Goal: Task Accomplishment & Management: Use online tool/utility

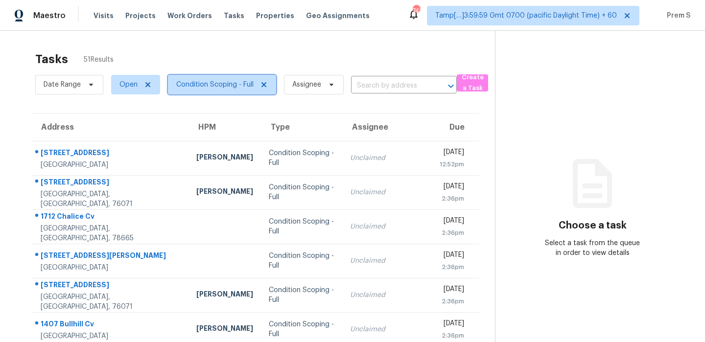
click at [185, 87] on span "Condition Scoping - Full" at bounding box center [214, 85] width 77 height 10
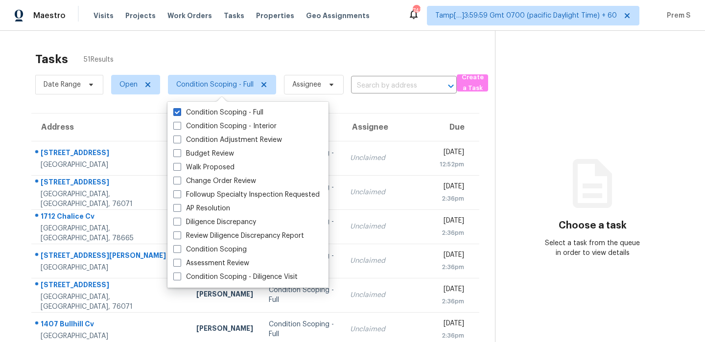
click at [319, 38] on div "Tasks 51 Results Date Range Open Condition Scoping - Full Assignee ​ Create a T…" at bounding box center [352, 270] width 705 height 479
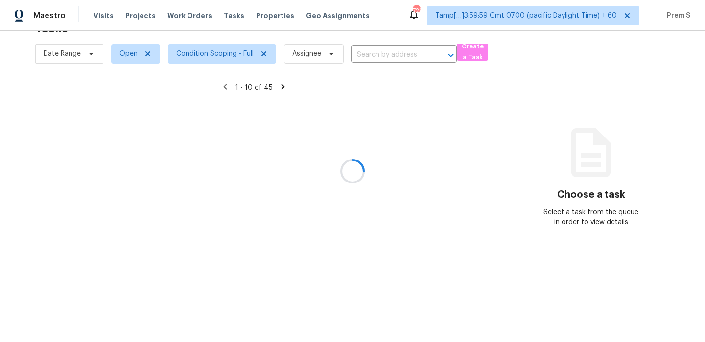
scroll to position [47, 0]
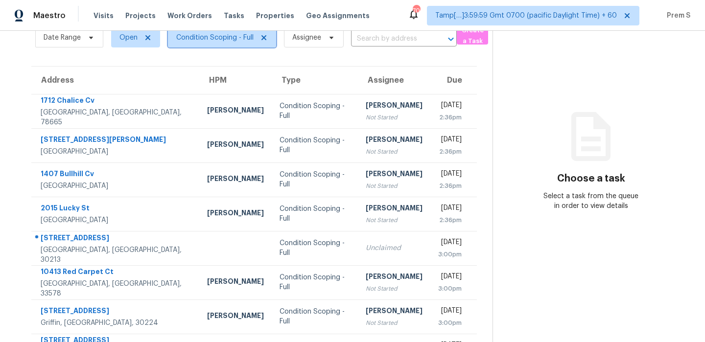
click at [200, 32] on span "Condition Scoping - Full" at bounding box center [222, 38] width 108 height 20
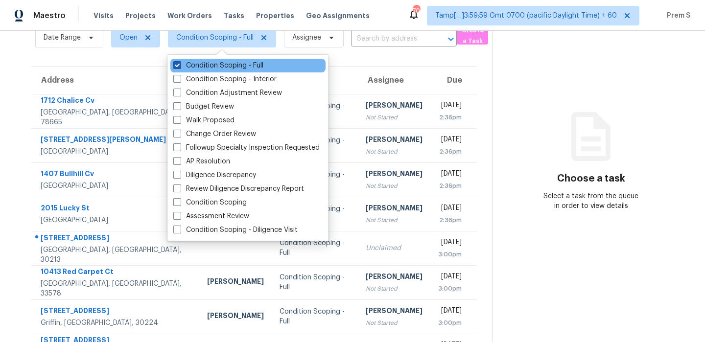
click at [209, 67] on label "Condition Scoping - Full" at bounding box center [218, 66] width 90 height 10
click at [180, 67] on input "Condition Scoping - Full" at bounding box center [176, 64] width 6 height 6
checkbox input "false"
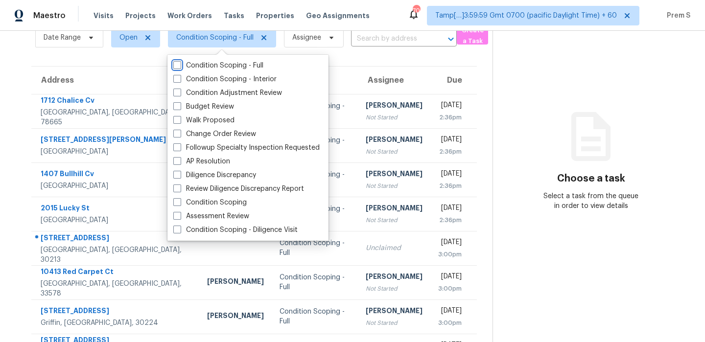
scroll to position [31, 0]
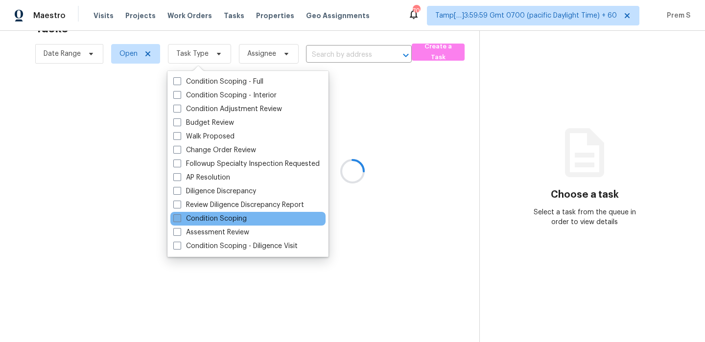
click at [210, 221] on label "Condition Scoping" at bounding box center [209, 219] width 73 height 10
click at [180, 220] on input "Condition Scoping" at bounding box center [176, 217] width 6 height 6
checkbox input "true"
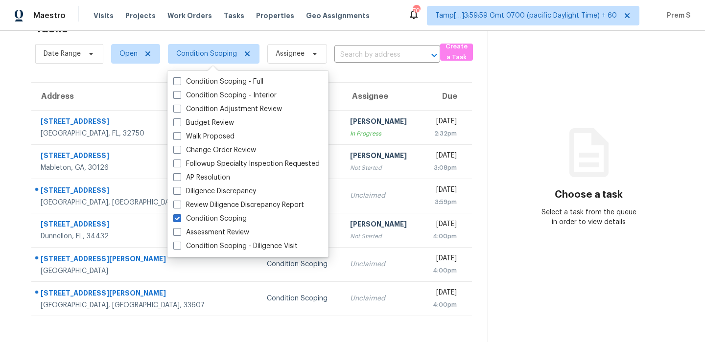
click at [498, 227] on div "Choose a task Select a task from the queue in order to view details" at bounding box center [588, 187] width 201 height 80
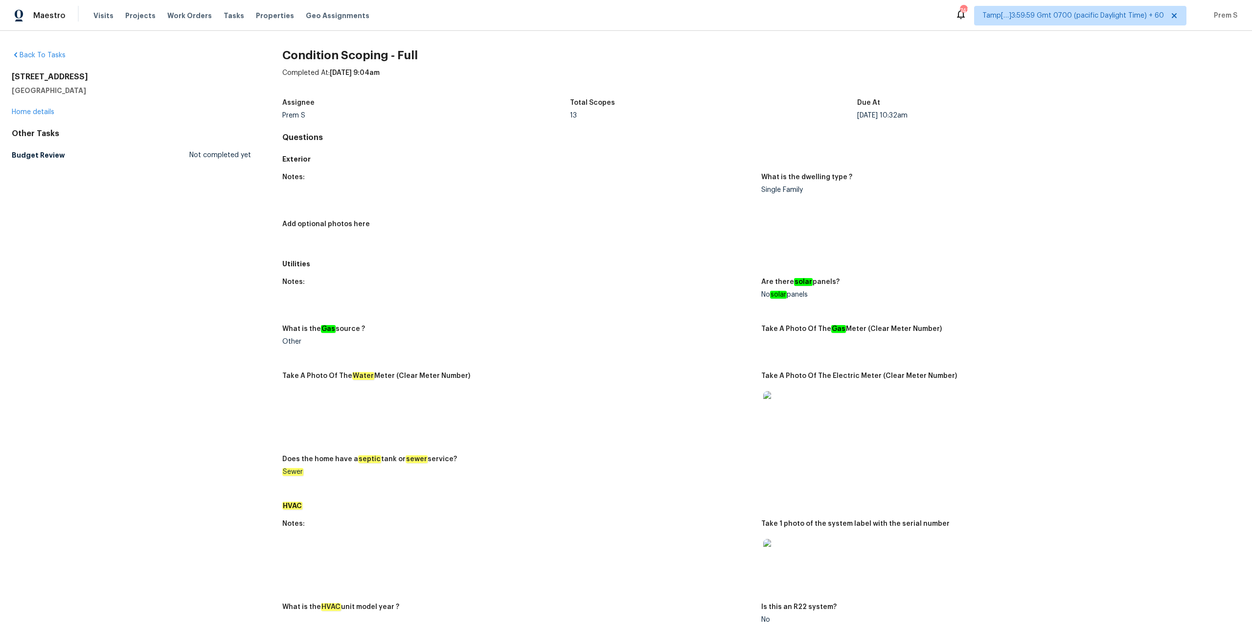
click at [624, 100] on div "Total Scopes" at bounding box center [713, 105] width 287 height 13
click at [224, 14] on span "Tasks" at bounding box center [234, 15] width 21 height 7
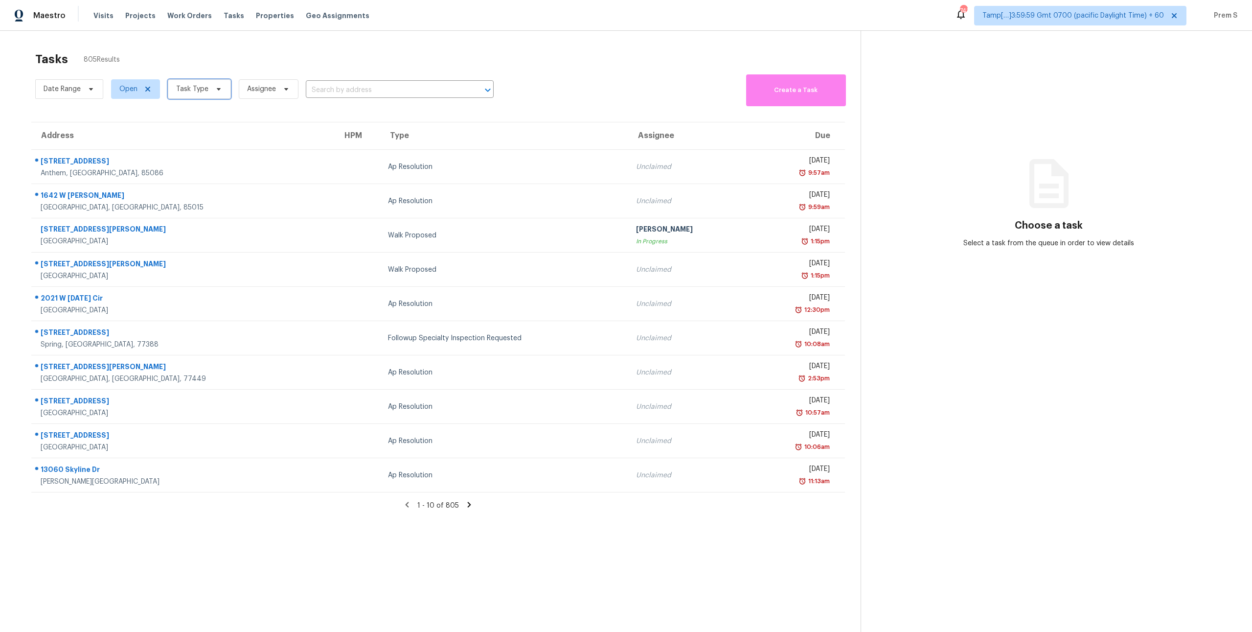
click at [185, 88] on span "Task Type" at bounding box center [192, 89] width 32 height 10
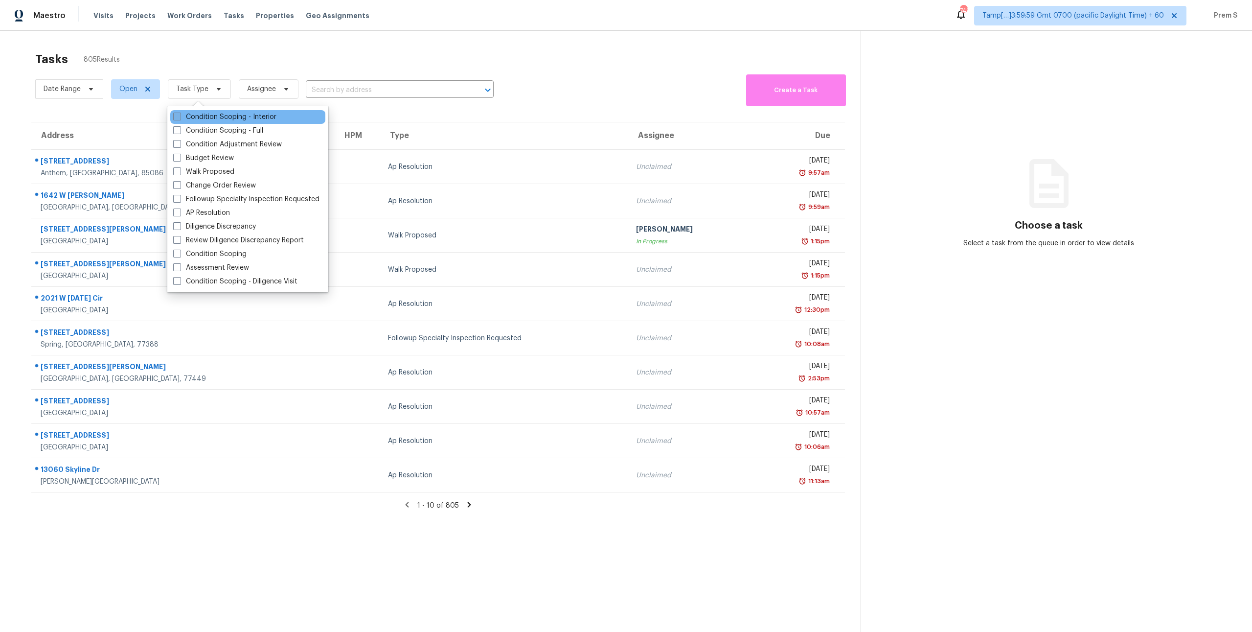
click at [213, 119] on label "Condition Scoping - Interior" at bounding box center [224, 117] width 103 height 10
click at [180, 118] on input "Condition Scoping - Interior" at bounding box center [176, 115] width 6 height 6
checkbox input "true"
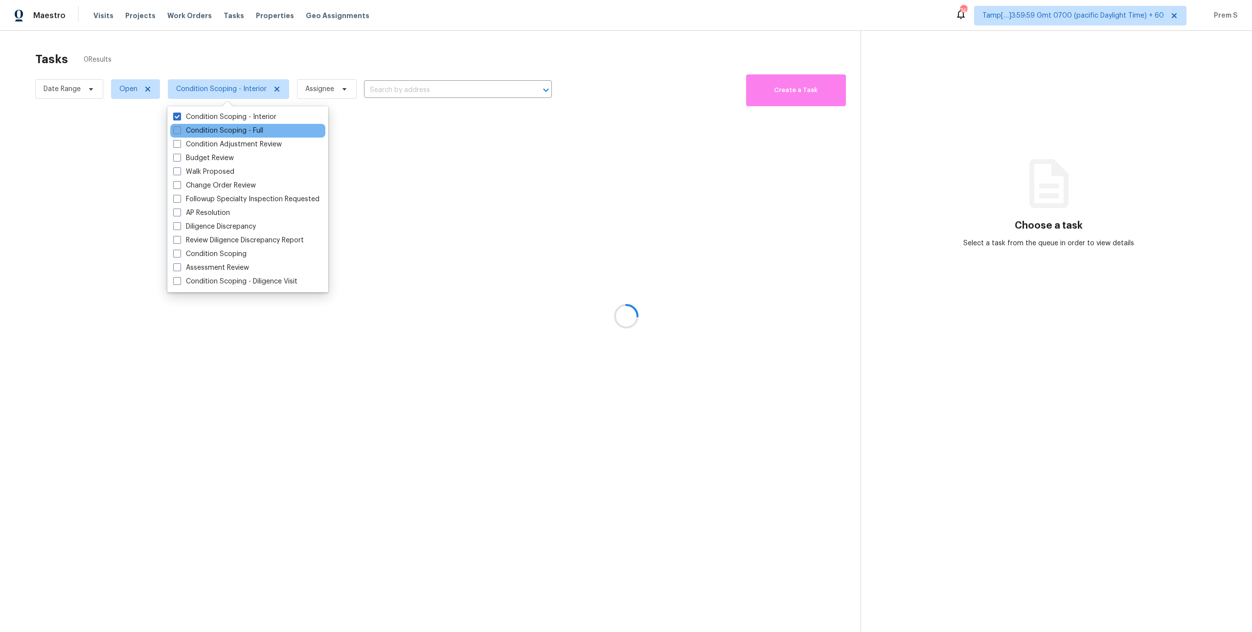
click at [209, 131] on label "Condition Scoping - Full" at bounding box center [218, 131] width 90 height 10
click at [180, 131] on input "Condition Scoping - Full" at bounding box center [176, 129] width 6 height 6
checkbox input "true"
click at [234, 252] on label "Condition Scoping" at bounding box center [209, 254] width 73 height 10
click at [180, 252] on input "Condition Scoping" at bounding box center [176, 252] width 6 height 6
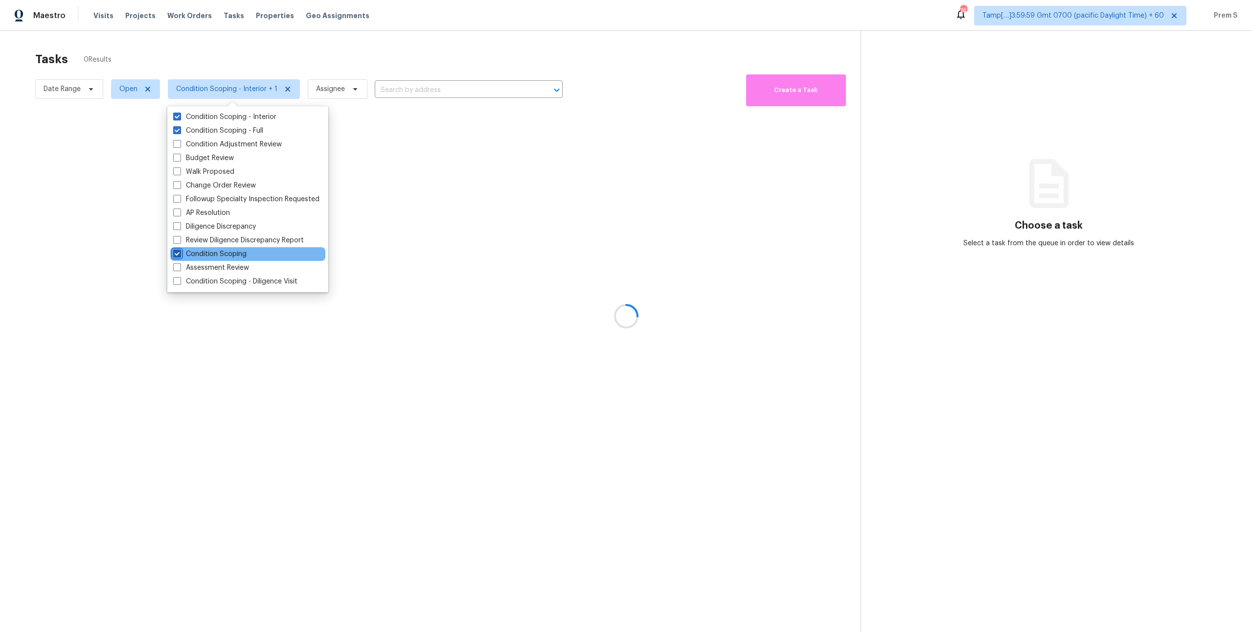
checkbox input "true"
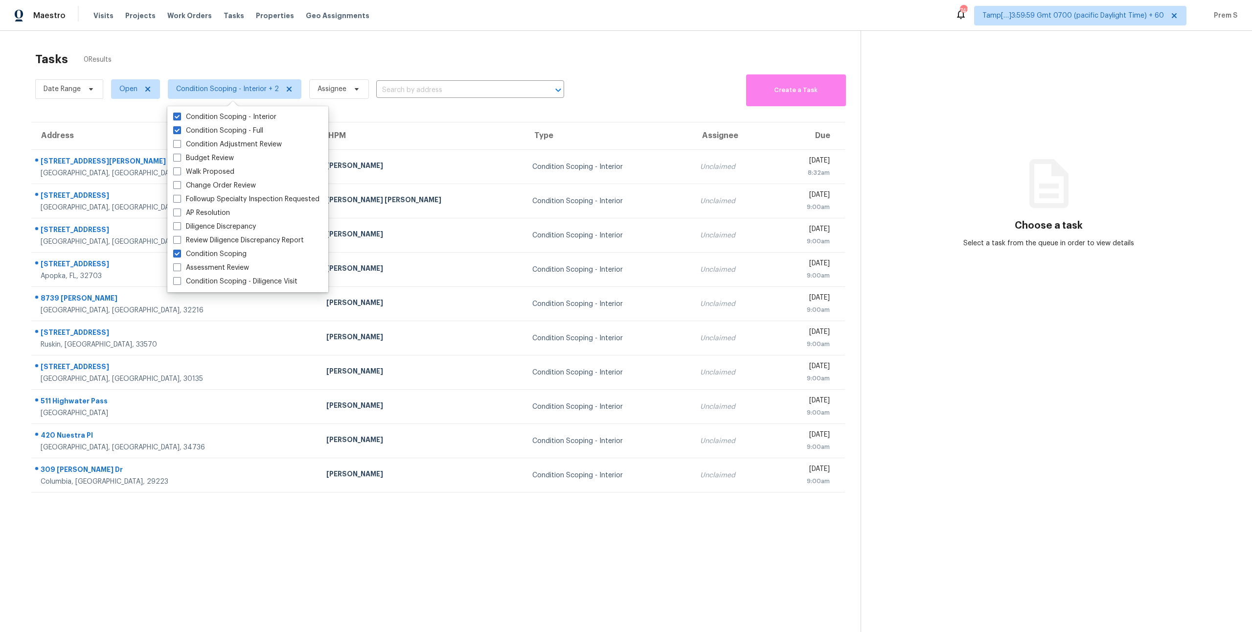
click at [525, 141] on th "Type" at bounding box center [608, 135] width 167 height 27
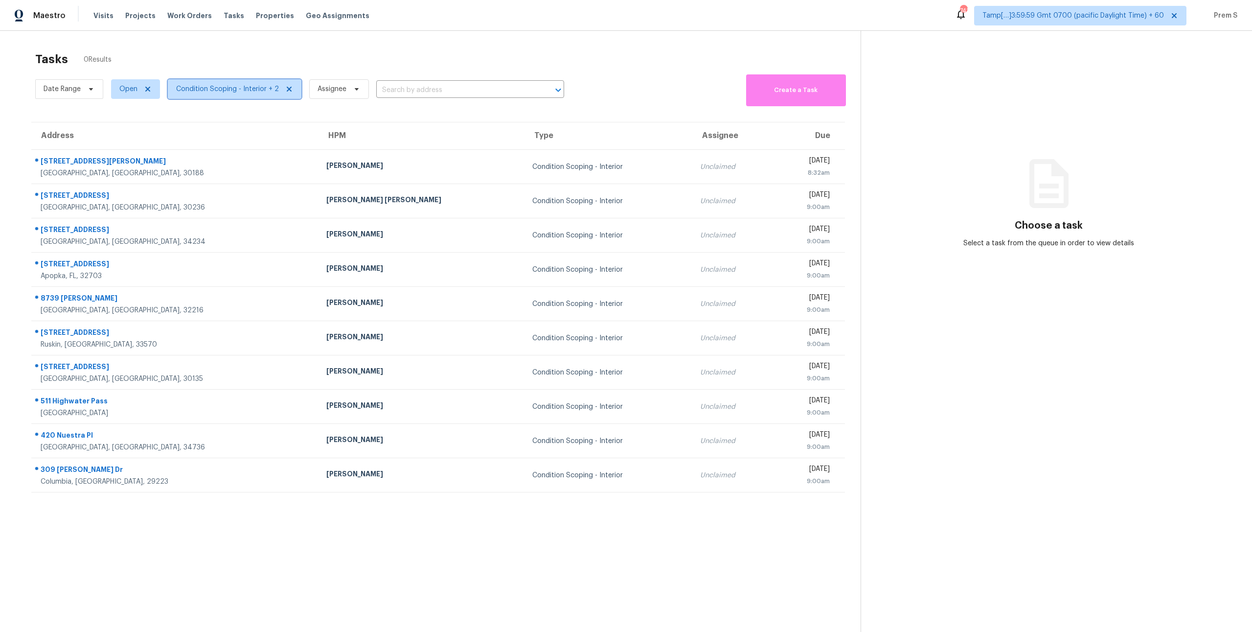
click at [241, 90] on span "Condition Scoping - Interior + 2" at bounding box center [227, 89] width 103 height 10
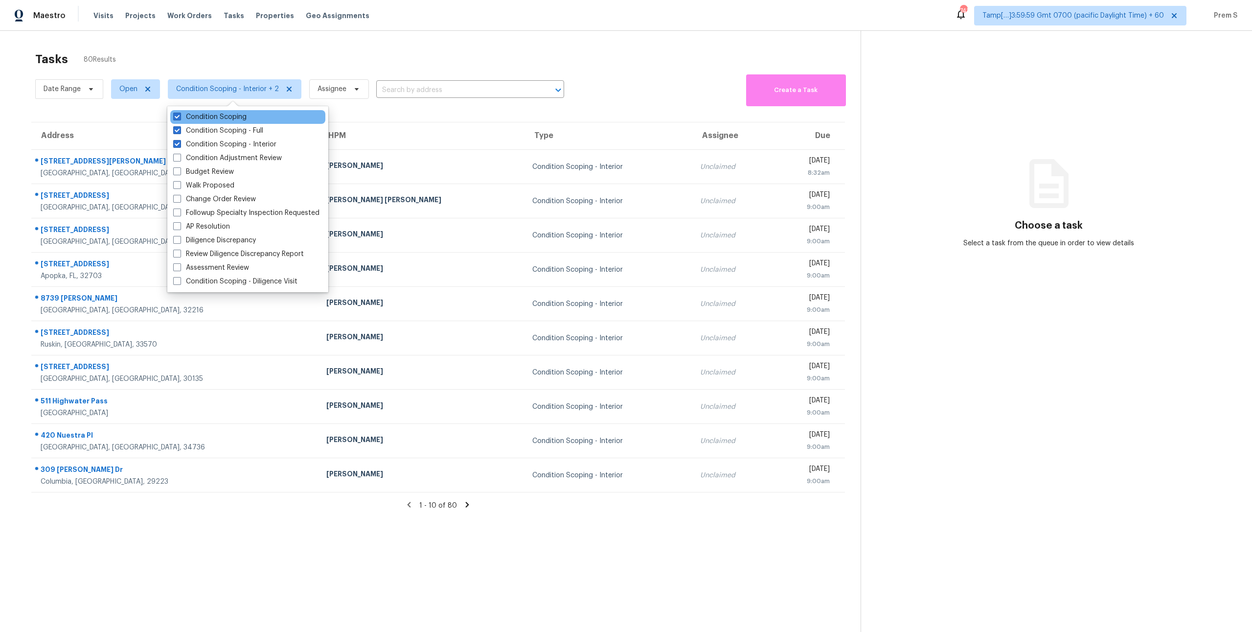
click at [251, 122] on div "Condition Scoping" at bounding box center [247, 117] width 155 height 14
click at [232, 122] on div "Condition Scoping" at bounding box center [247, 117] width 155 height 14
click at [218, 134] on label "Condition Scoping - Full" at bounding box center [218, 131] width 90 height 10
click at [180, 132] on input "Condition Scoping - Full" at bounding box center [176, 129] width 6 height 6
checkbox input "false"
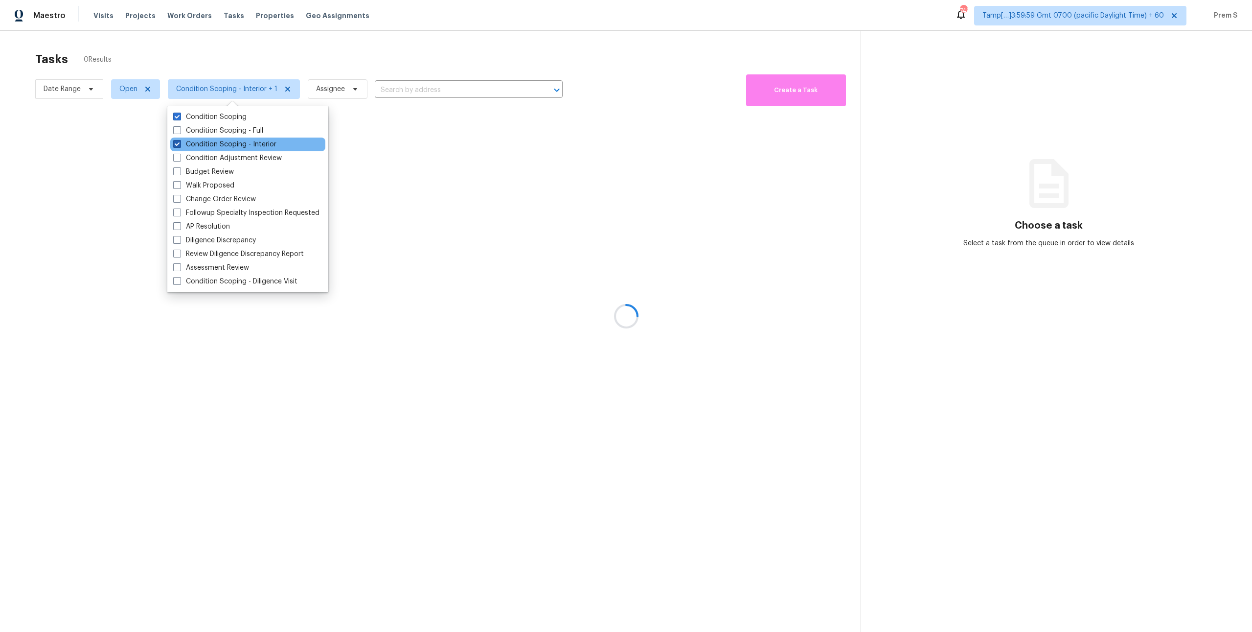
click at [210, 144] on label "Condition Scoping - Interior" at bounding box center [224, 144] width 103 height 10
click at [180, 144] on input "Condition Scoping - Interior" at bounding box center [176, 142] width 6 height 6
checkbox input "false"
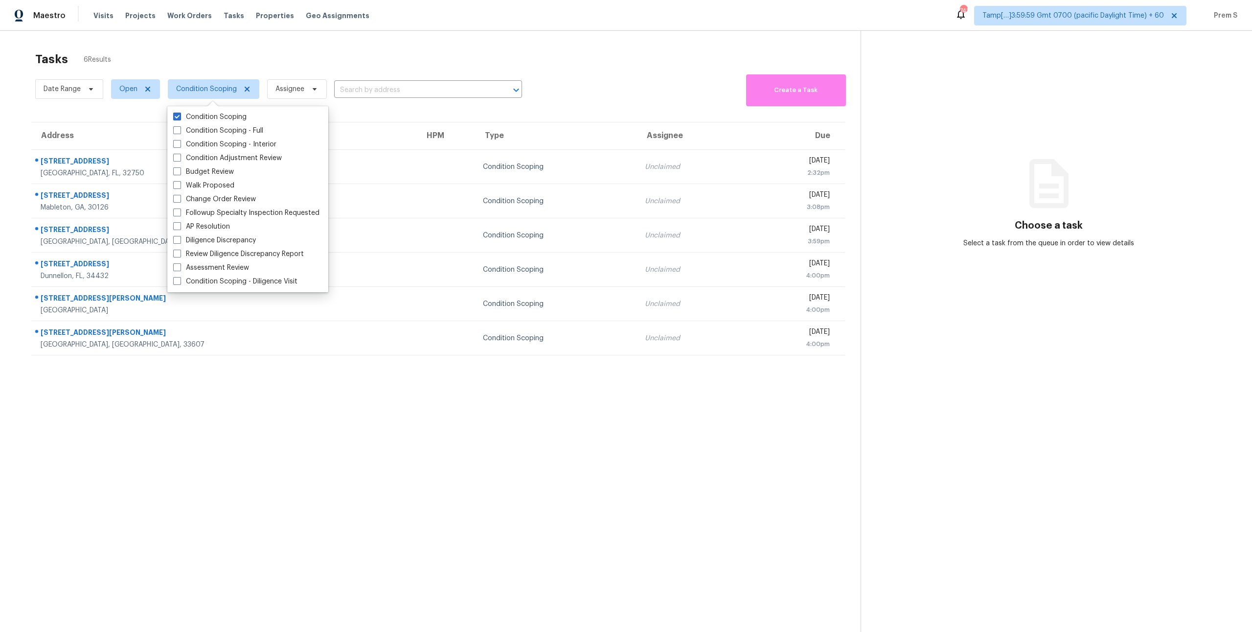
click at [478, 72] on div "Date Range Open Condition Scoping Assignee ​" at bounding box center [278, 89] width 487 height 34
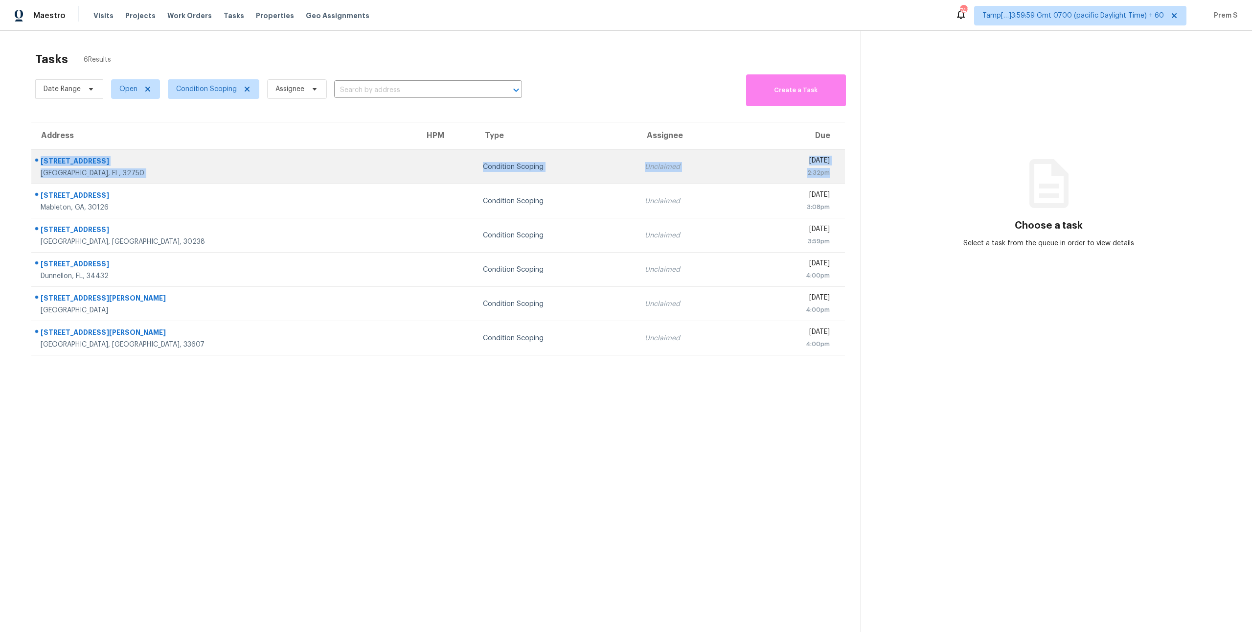
drag, startPoint x: 841, startPoint y: 175, endPoint x: 35, endPoint y: 160, distance: 806.2
click at [35, 160] on tr "105 Cayle Ave Longwood, FL, 32750 Condition Scoping Unclaimed Thu, Oct 9th 2025…" at bounding box center [438, 167] width 814 height 34
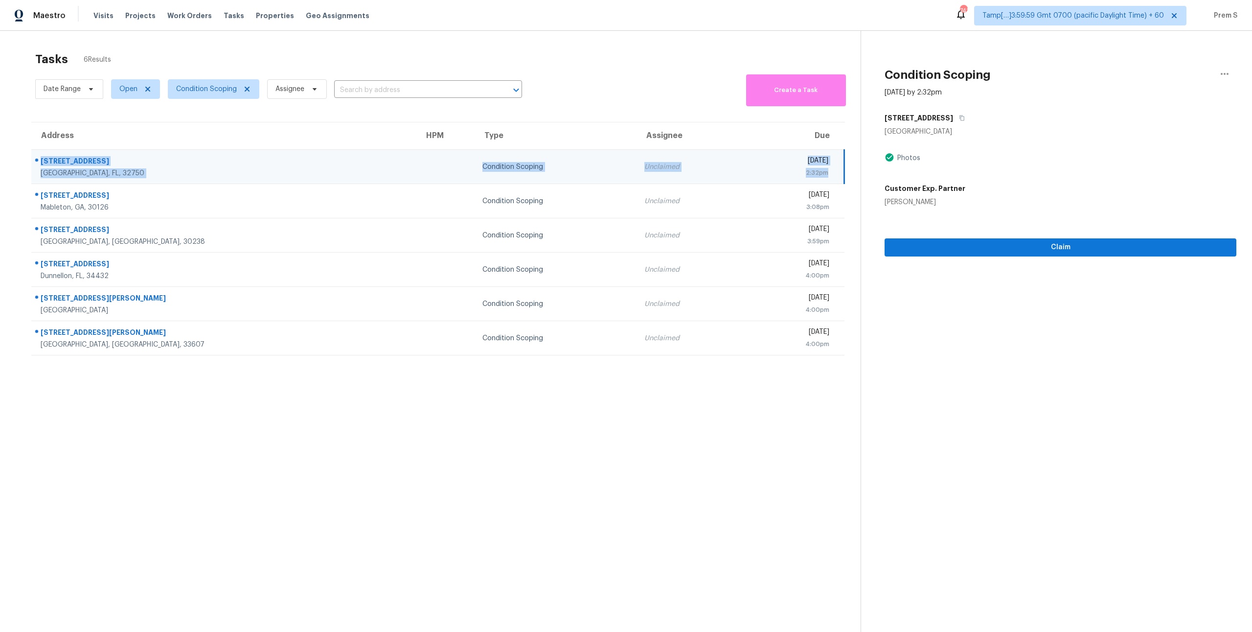
copy tr "105 Cayle Ave Longwood, FL, 32750 Condition Scoping Unclaimed Thu, Oct 9th 2025…"
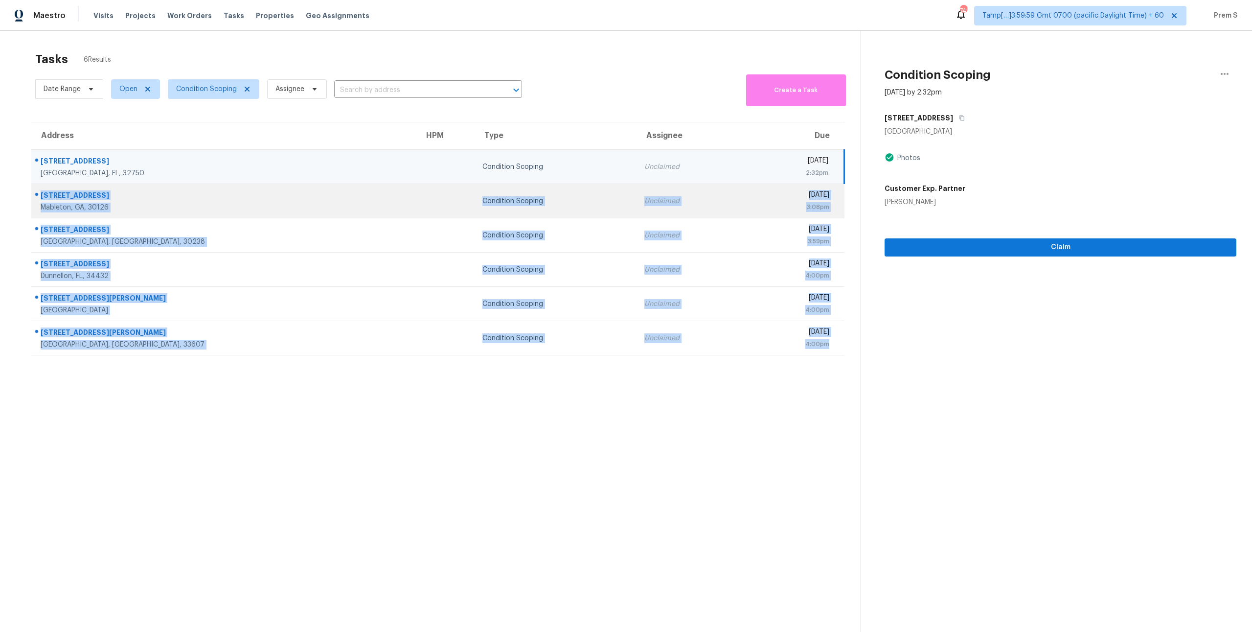
drag, startPoint x: 839, startPoint y: 347, endPoint x: 38, endPoint y: 197, distance: 815.5
click at [38, 197] on tbody "105 Cayle Ave Longwood, FL, 32750 Condition Scoping Unclaimed Thu, Oct 9th 2025…" at bounding box center [437, 253] width 813 height 206
copy tbody "35 Dunaire Ct SW Mableton, GA, 30126 Condition Scoping Unclaimed Thu, Oct 9th 2…"
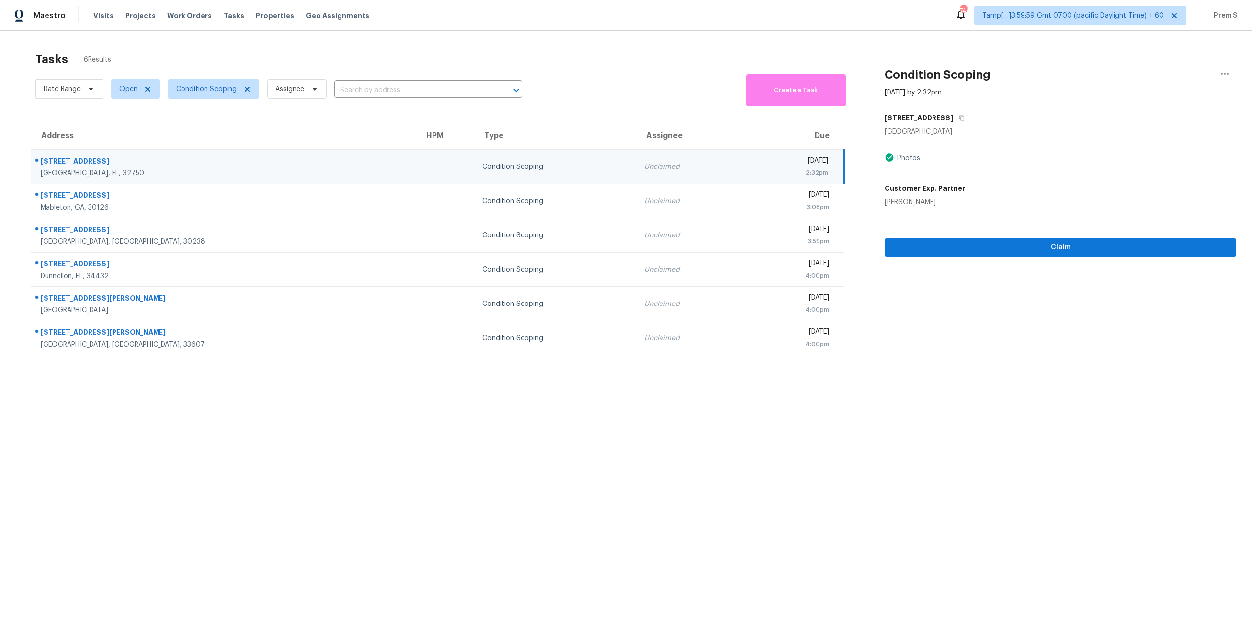
click at [564, 85] on div "Date Range Open Condition Scoping Assignee ​ Create a Task" at bounding box center [448, 89] width 826 height 34
click at [580, 87] on div "Date Range Open Condition Scoping Assignee ​ Create a Task" at bounding box center [448, 89] width 826 height 34
click at [225, 93] on span "Condition Scoping" at bounding box center [206, 89] width 61 height 10
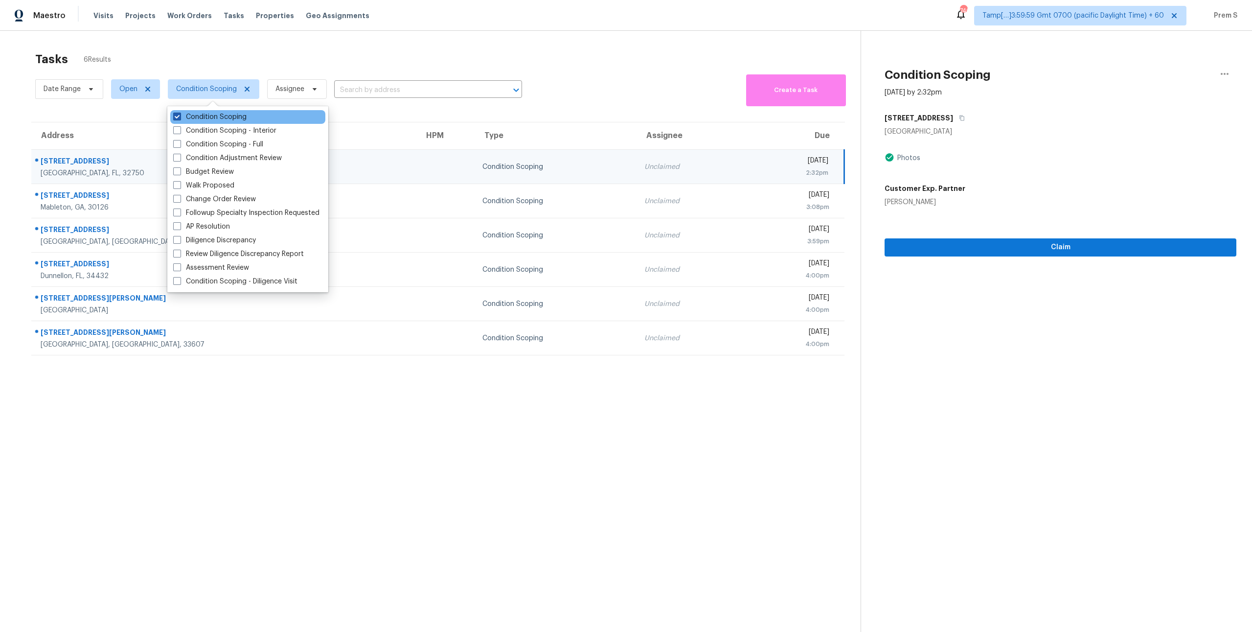
click at [207, 118] on label "Condition Scoping" at bounding box center [209, 117] width 73 height 10
click at [180, 118] on input "Condition Scoping" at bounding box center [176, 115] width 6 height 6
checkbox input "false"
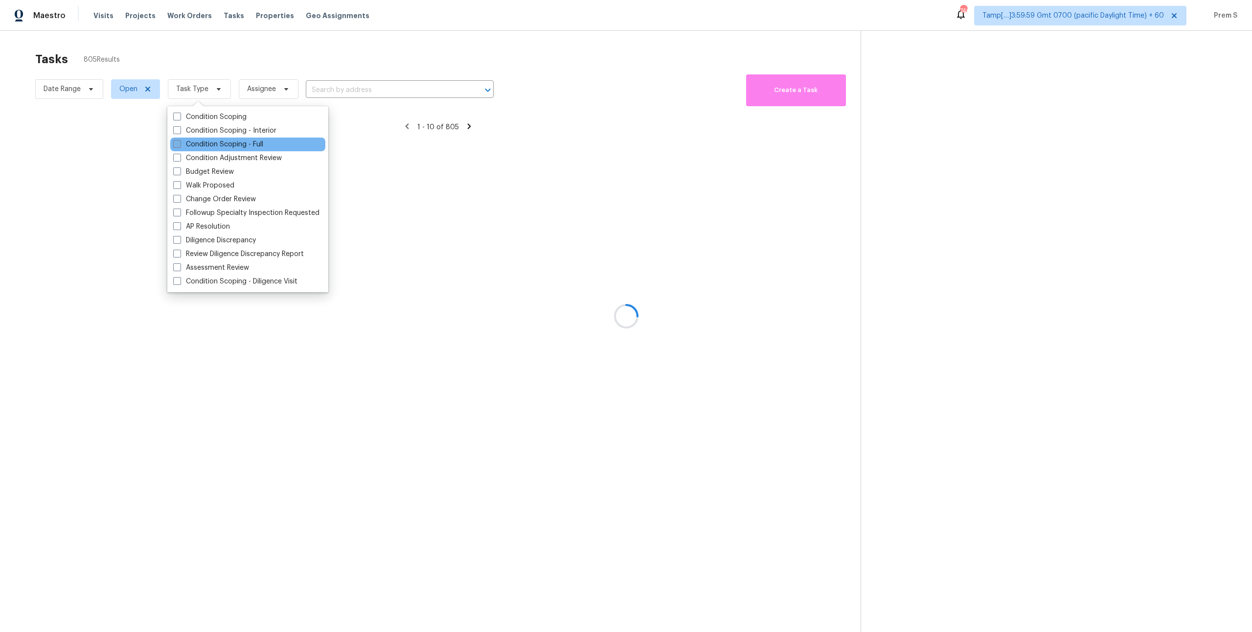
click at [208, 143] on label "Condition Scoping - Full" at bounding box center [218, 144] width 90 height 10
click at [180, 143] on input "Condition Scoping - Full" at bounding box center [176, 142] width 6 height 6
checkbox input "true"
click at [497, 49] on div at bounding box center [626, 316] width 1252 height 632
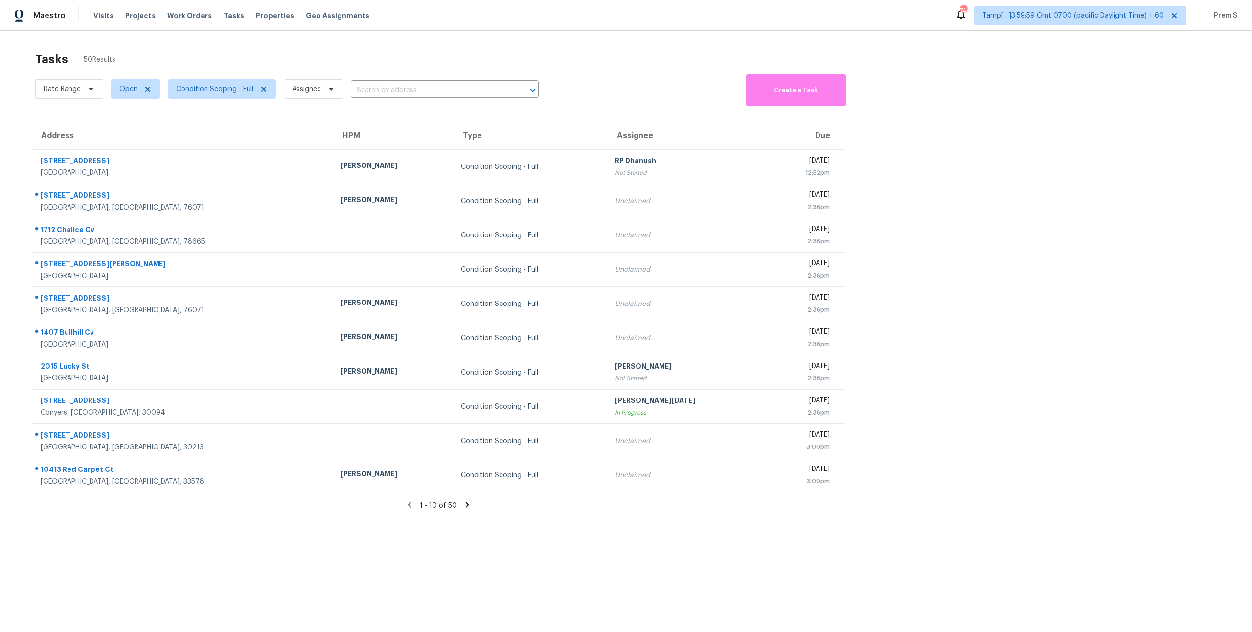
click at [680, 90] on div "Date Range Open Condition Scoping - Full Assignee ​ Create a Task" at bounding box center [448, 89] width 826 height 34
click at [226, 92] on span "Condition Scoping - Full" at bounding box center [214, 89] width 77 height 10
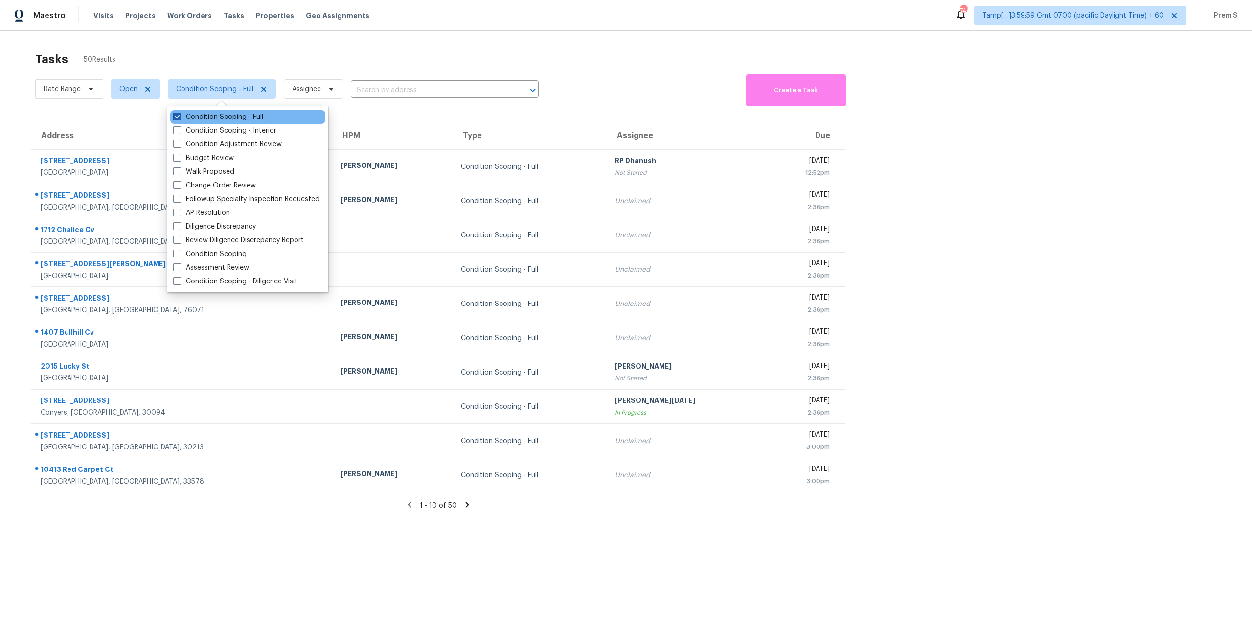
click at [218, 115] on label "Condition Scoping - Full" at bounding box center [218, 117] width 90 height 10
click at [180, 115] on input "Condition Scoping - Full" at bounding box center [176, 115] width 6 height 6
checkbox input "false"
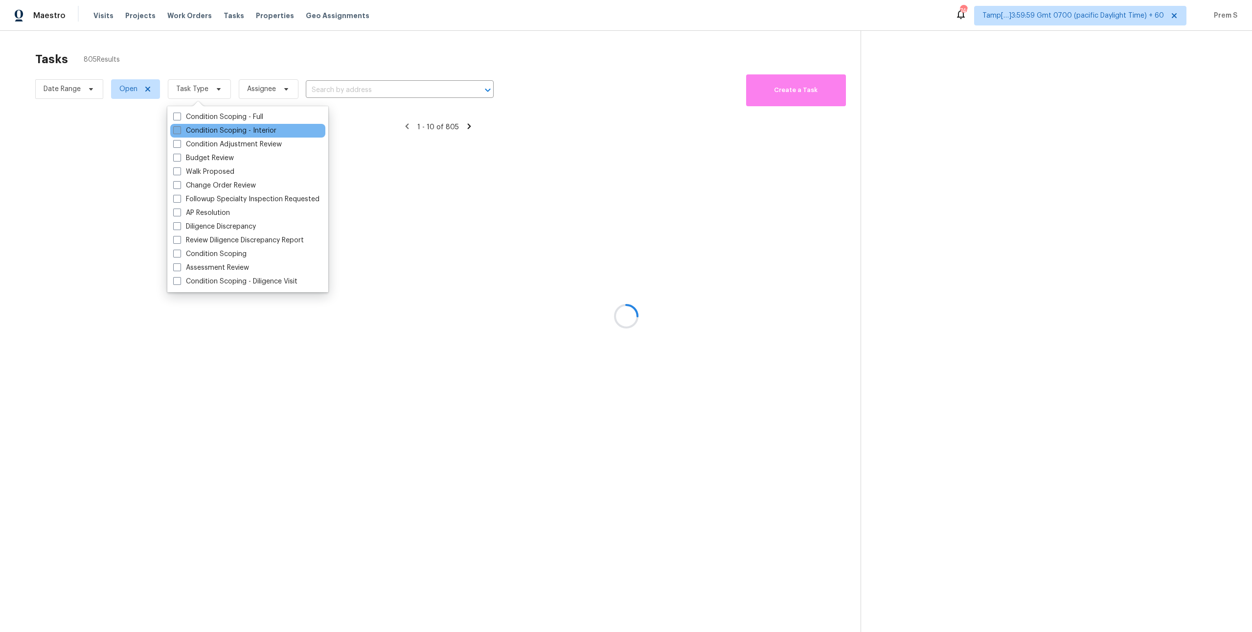
click at [218, 134] on label "Condition Scoping - Interior" at bounding box center [224, 131] width 103 height 10
click at [180, 132] on input "Condition Scoping - Interior" at bounding box center [176, 129] width 6 height 6
checkbox input "true"
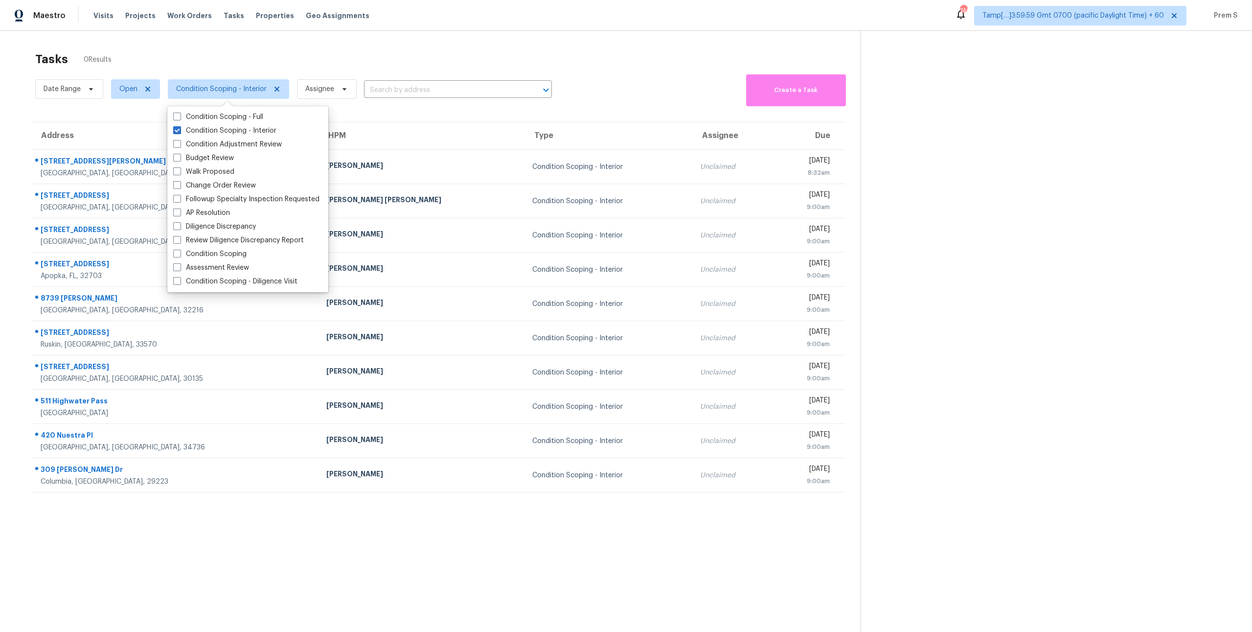
click at [419, 63] on div "Tasks 0 Results" at bounding box center [448, 58] width 826 height 25
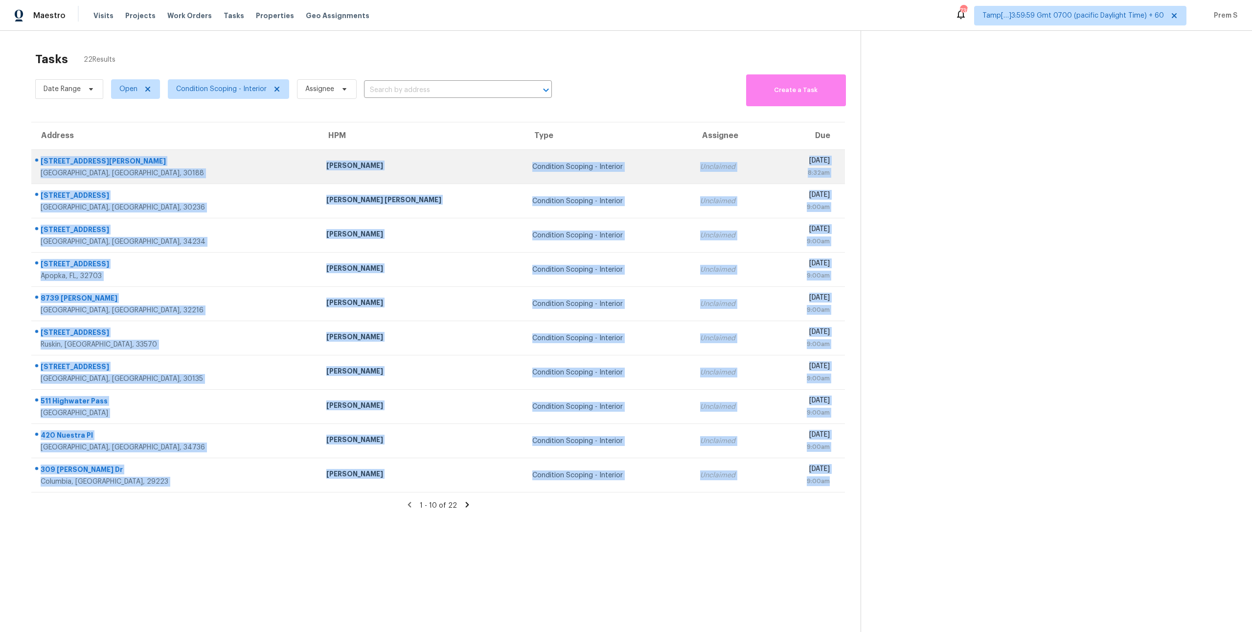
drag, startPoint x: 835, startPoint y: 481, endPoint x: 43, endPoint y: 160, distance: 855.2
click at [43, 160] on tbody "133 Whitfield Way Woodstock, GA, 30188 Tyler Payne Condition Scoping - Interior…" at bounding box center [438, 321] width 814 height 343
copy tbody "33 Whitfield Way Woodstock, GA, 30188 Tyler Payne Condition Scoping - Interior …"
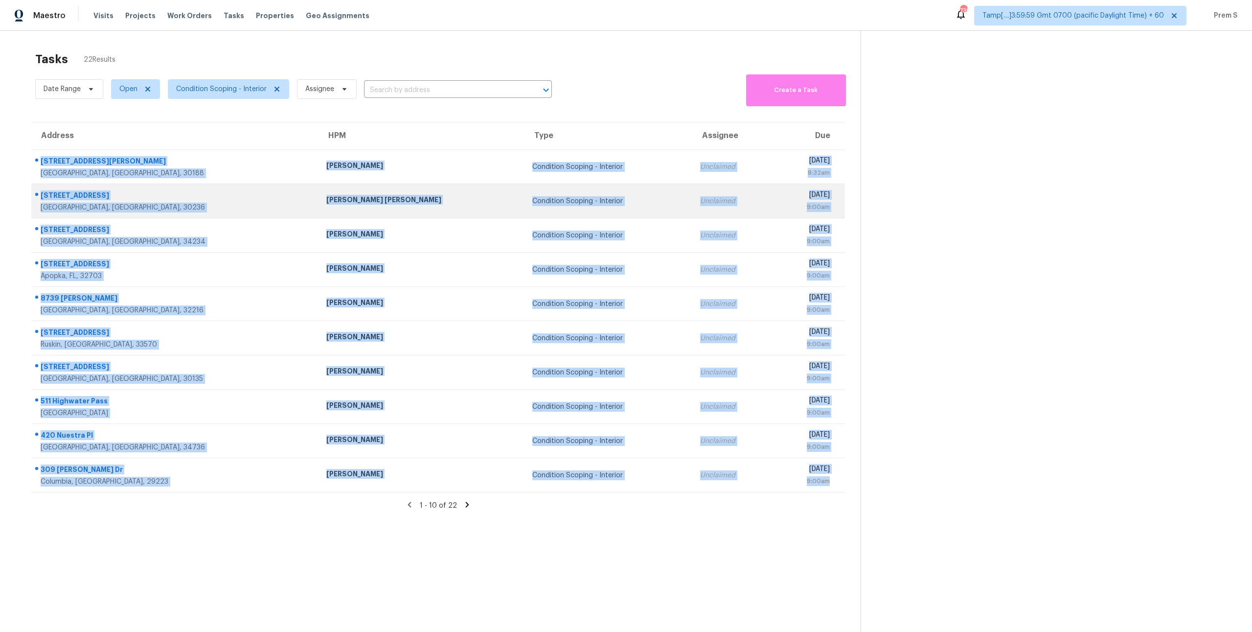
copy tbody "133 Whitfield Way Woodstock, GA, 30188 Tyler Payne Condition Scoping - Interior…"
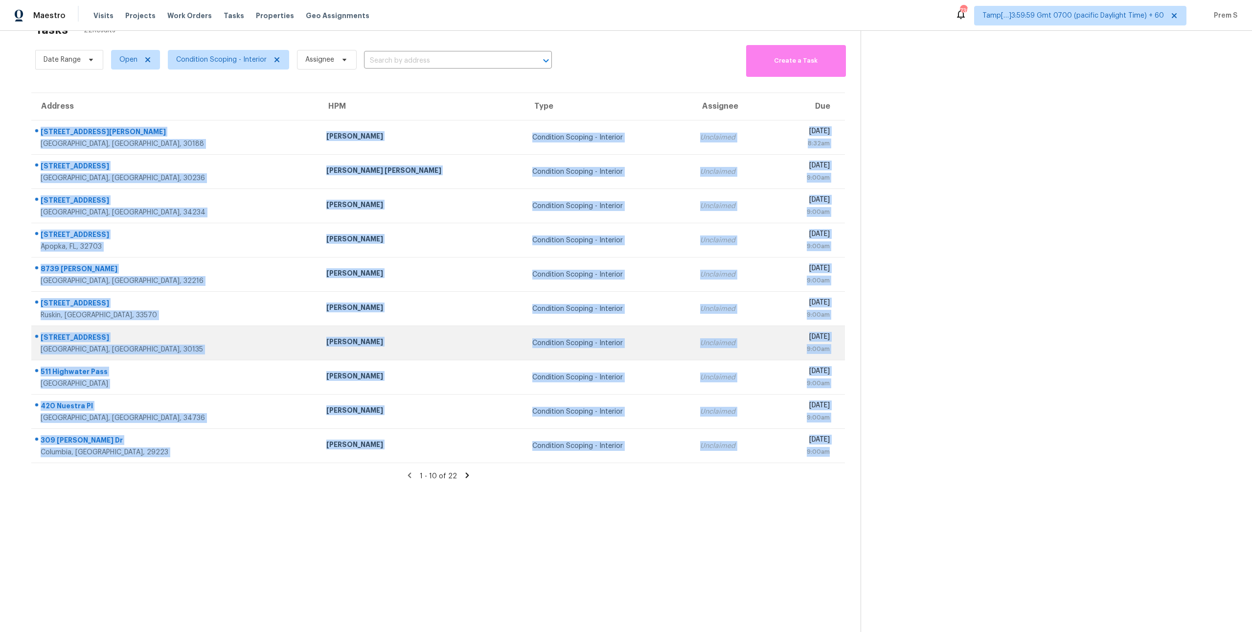
scroll to position [31, 0]
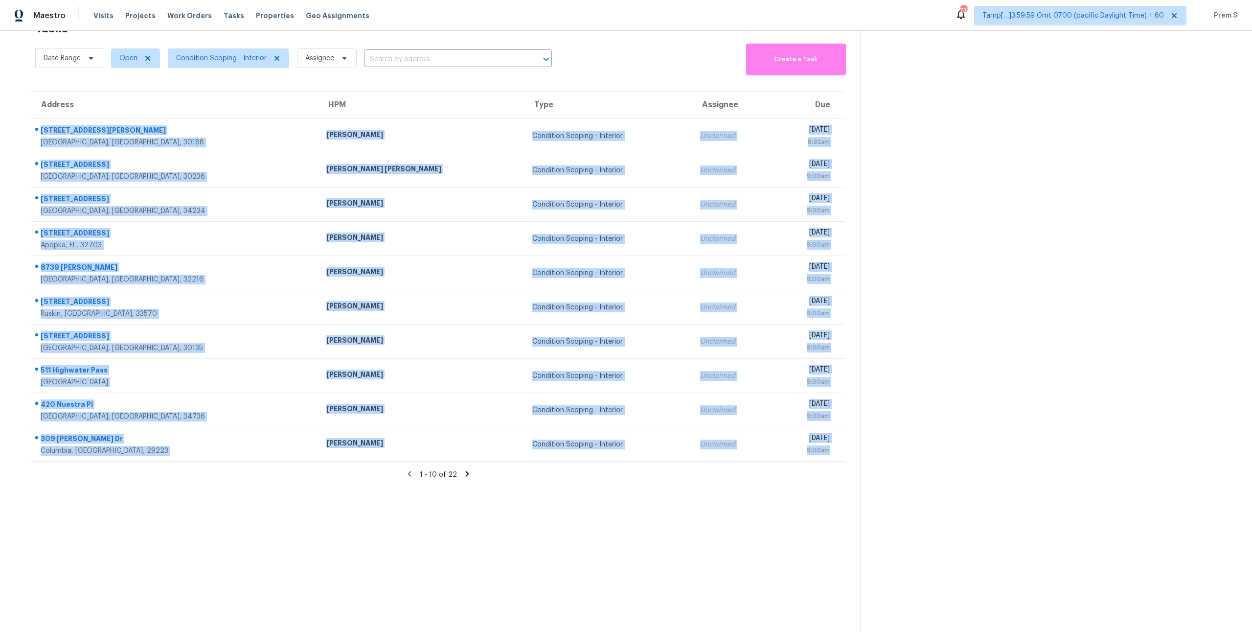
click at [465, 475] on icon at bounding box center [466, 473] width 3 height 5
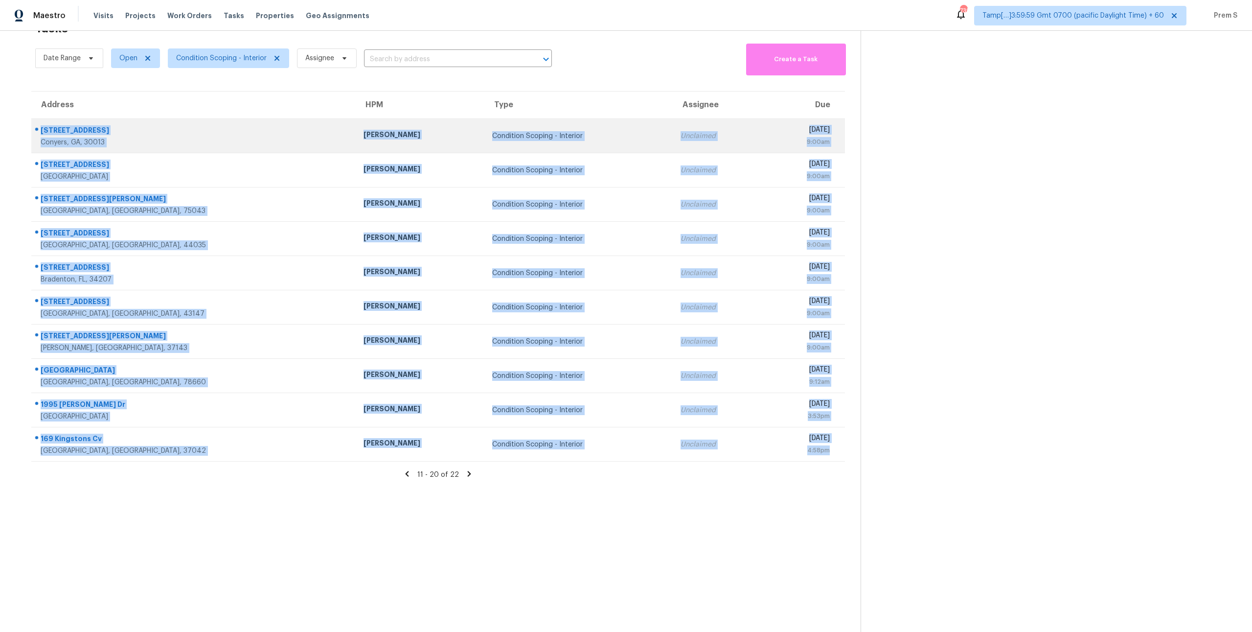
drag, startPoint x: 838, startPoint y: 450, endPoint x: 36, endPoint y: 131, distance: 863.4
click at [36, 131] on tbody "2513 Riverton Dr Conyers, GA, 30013 Ryan Fogarty Condition Scoping - Interior U…" at bounding box center [438, 290] width 814 height 343
copy tbody "2513 Riverton Dr Conyers, GA, 30013 Ryan Fogarty Condition Scoping - Interior U…"
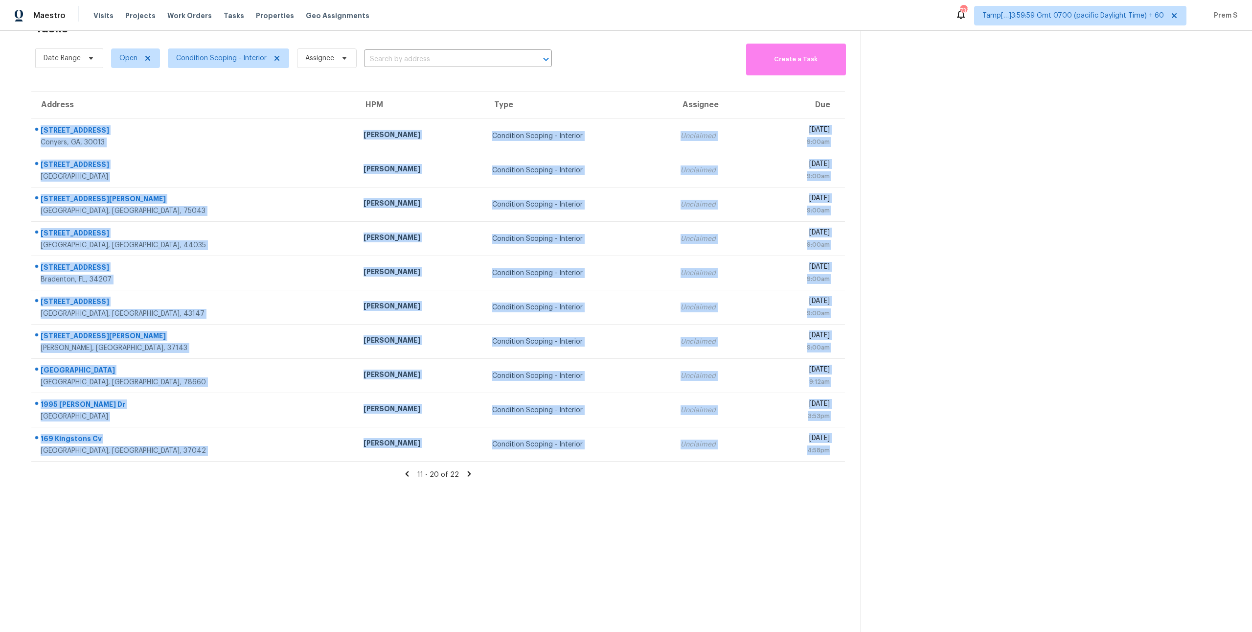
click at [469, 476] on icon at bounding box center [469, 473] width 9 height 9
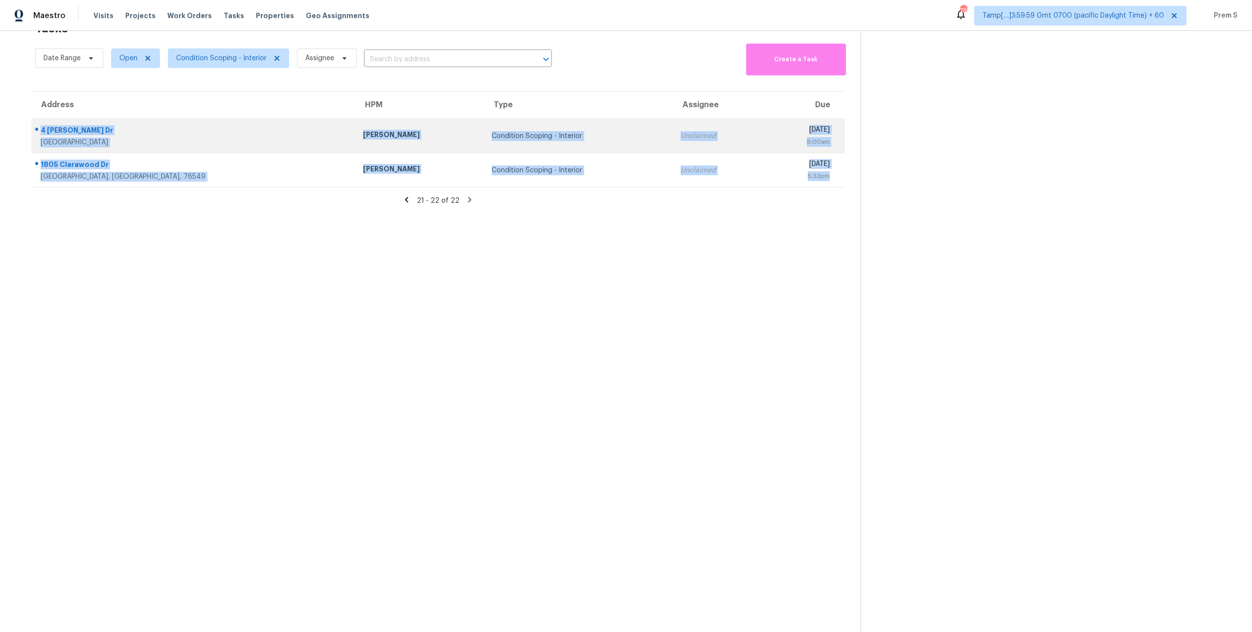
drag, startPoint x: 833, startPoint y: 178, endPoint x: 42, endPoint y: 132, distance: 792.2
click at [42, 132] on tbody "4 Thomas Dr North Babylon, NY, 11703 Peter Boucher Condition Scoping - Interior…" at bounding box center [438, 153] width 814 height 69
copy tbody "4 Thomas Dr North Babylon, NY, 11703 Peter Boucher Condition Scoping - Interior…"
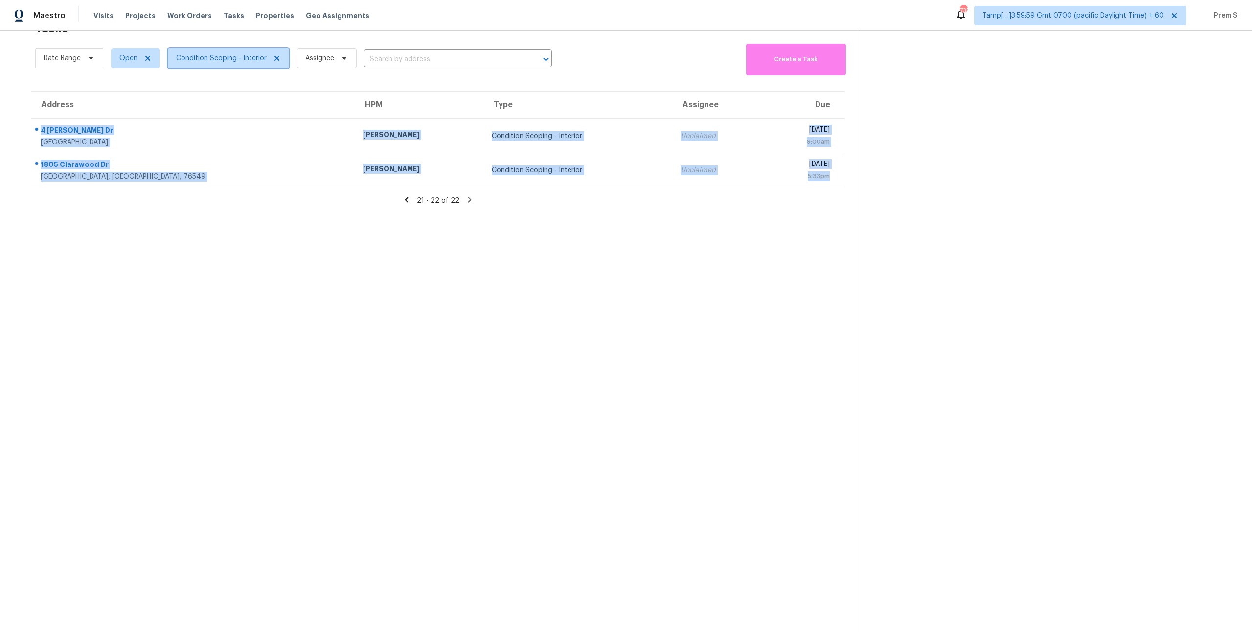
click at [244, 62] on span "Condition Scoping - Interior" at bounding box center [221, 58] width 91 height 10
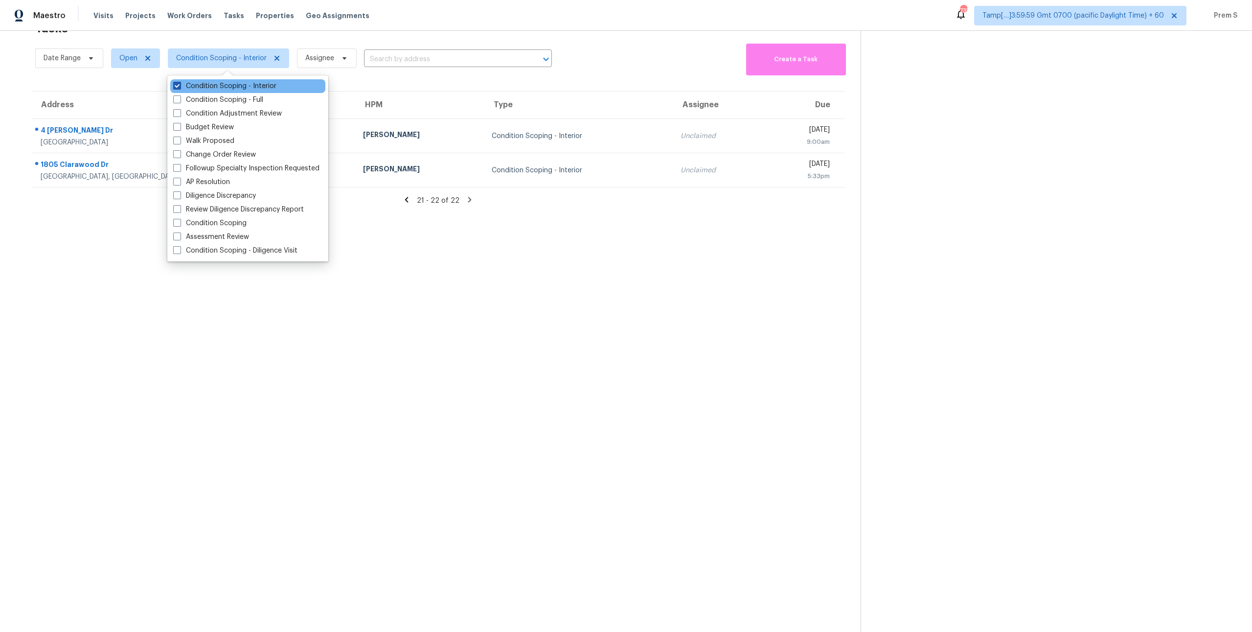
click at [237, 87] on label "Condition Scoping - Interior" at bounding box center [224, 86] width 103 height 10
click at [180, 87] on input "Condition Scoping - Interior" at bounding box center [176, 84] width 6 height 6
checkbox input "false"
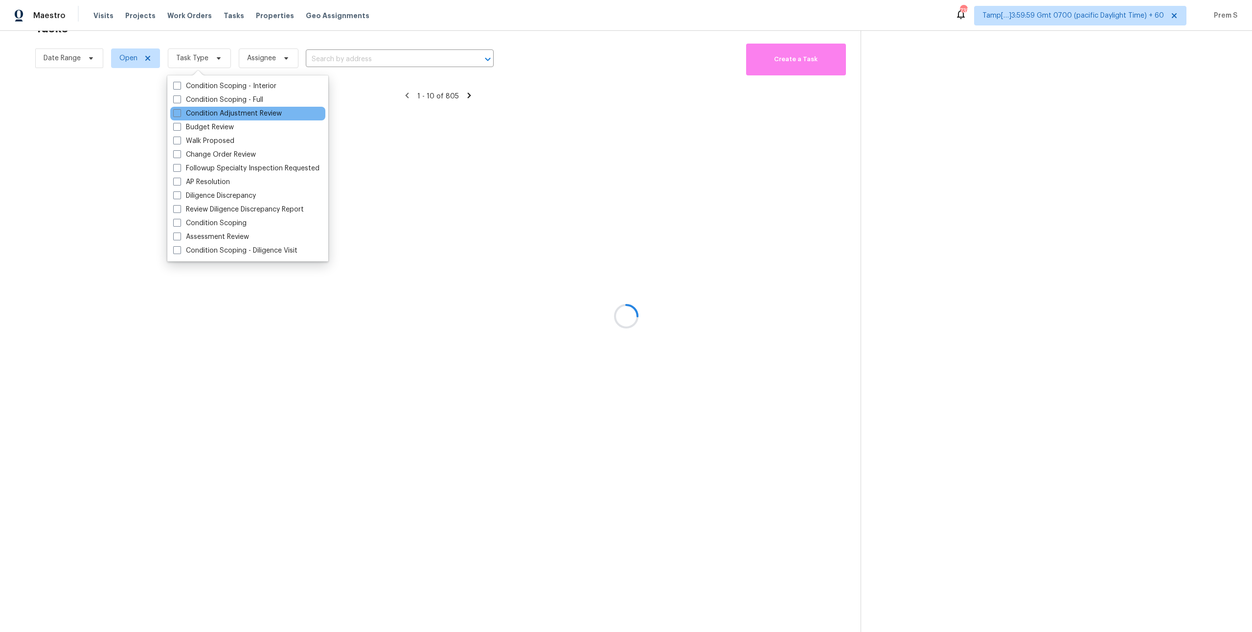
click at [228, 107] on div "Condition Adjustment Review" at bounding box center [247, 114] width 155 height 14
click at [236, 100] on label "Condition Scoping - Full" at bounding box center [218, 100] width 90 height 10
click at [180, 100] on input "Condition Scoping - Full" at bounding box center [176, 98] width 6 height 6
checkbox input "true"
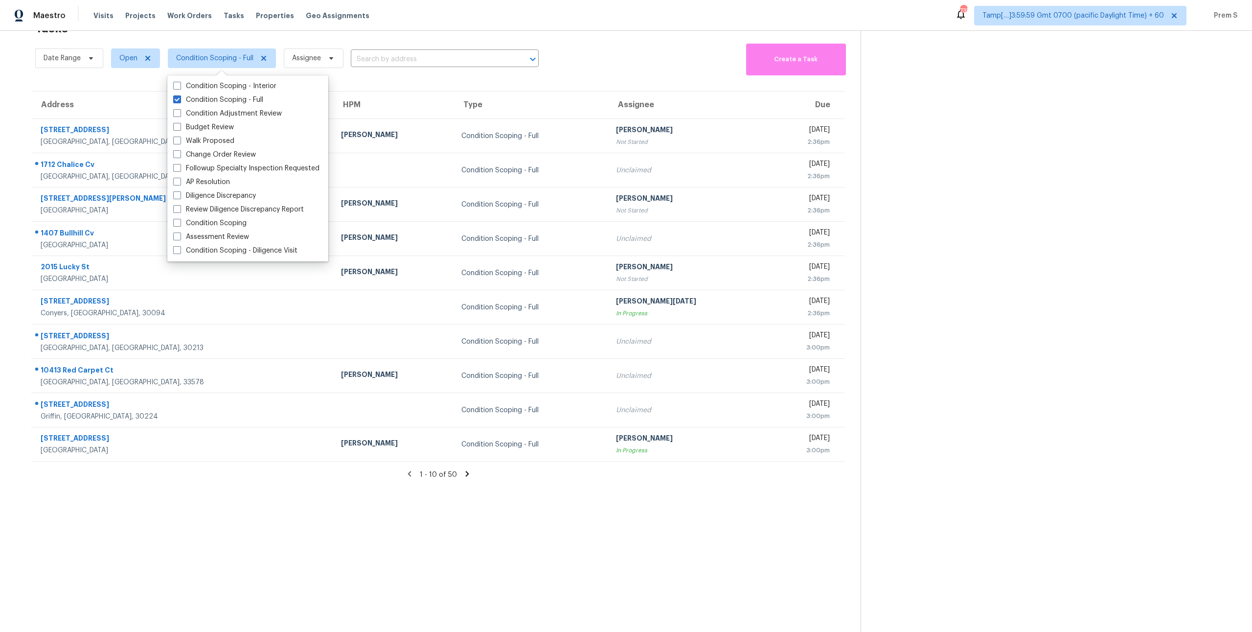
click at [600, 66] on div "Date Range Open Condition Scoping - Full Assignee ​ Create a Task" at bounding box center [448, 58] width 826 height 34
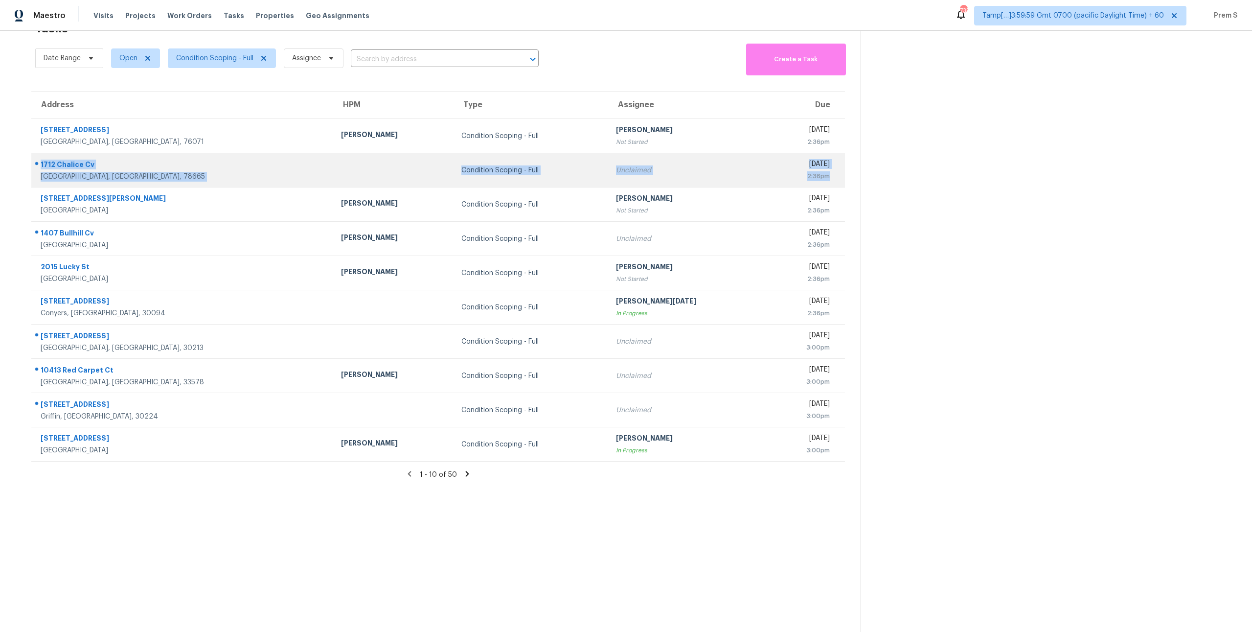
drag, startPoint x: 837, startPoint y: 182, endPoint x: 41, endPoint y: 165, distance: 796.9
click at [41, 165] on tr "1712 Chalice Cv Round Rock, TX, 78665 Condition Scoping - Full Unclaimed Thu, O…" at bounding box center [438, 170] width 814 height 34
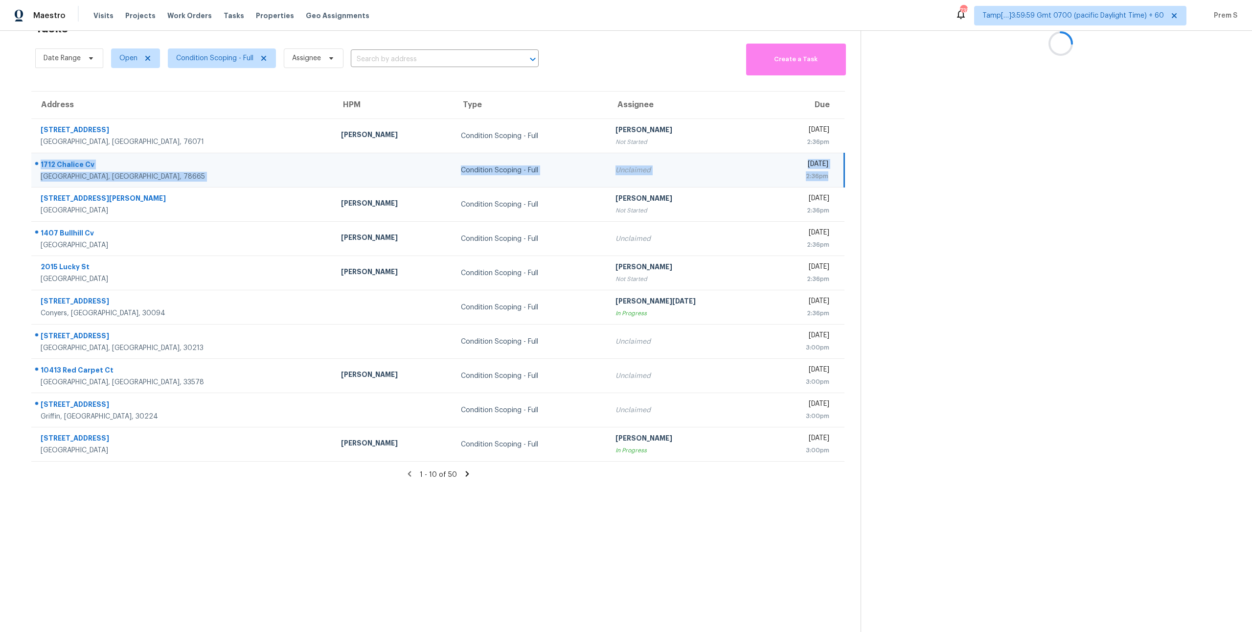
copy tr "1712 Chalice Cv Round Rock, TX, 78665 Condition Scoping - Full Unclaimed Thu, O…"
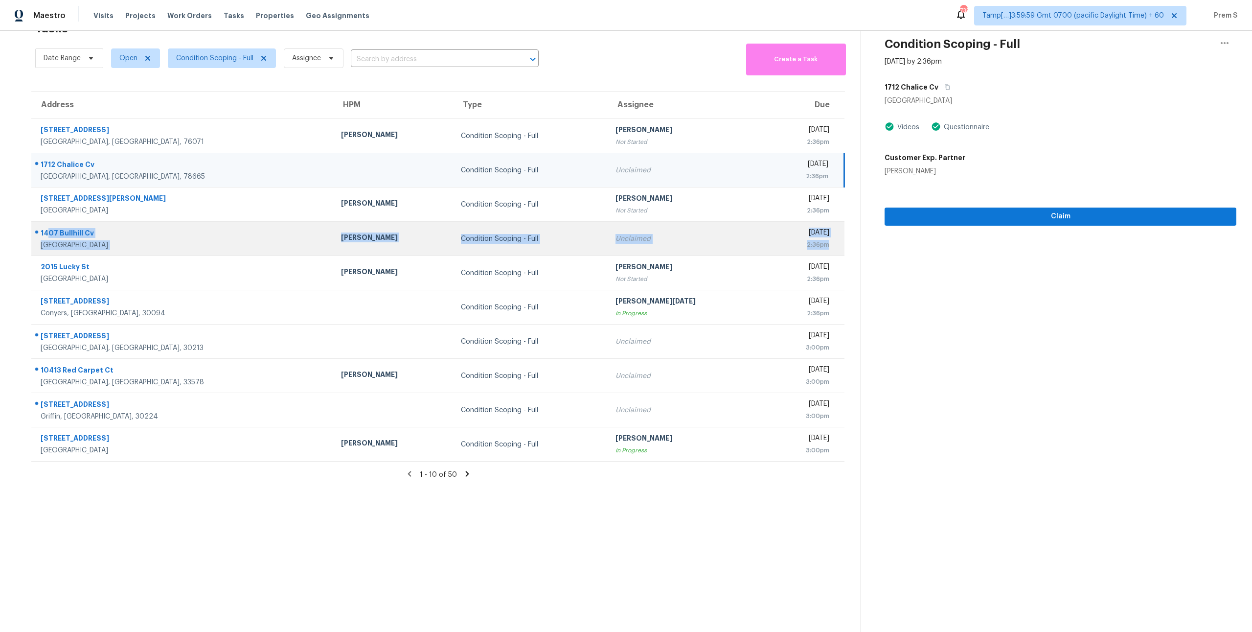
drag, startPoint x: 837, startPoint y: 248, endPoint x: 47, endPoint y: 230, distance: 789.6
click at [47, 230] on tr "1407 Bullhill Cv Cedar Park, TX, 78613 Martin Chagolla Condition Scoping - Full…" at bounding box center [437, 239] width 813 height 34
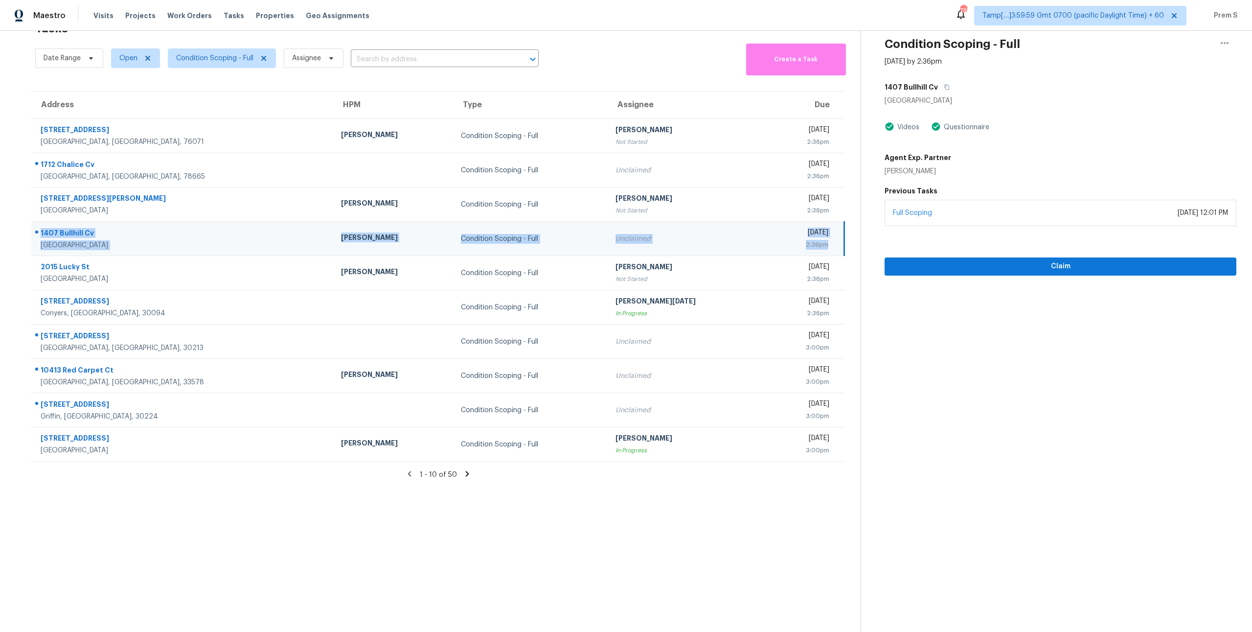
copy tr "1407 Bullhill Cv Cedar Park, TX, 78613 Martin Chagolla Condition Scoping - Full…"
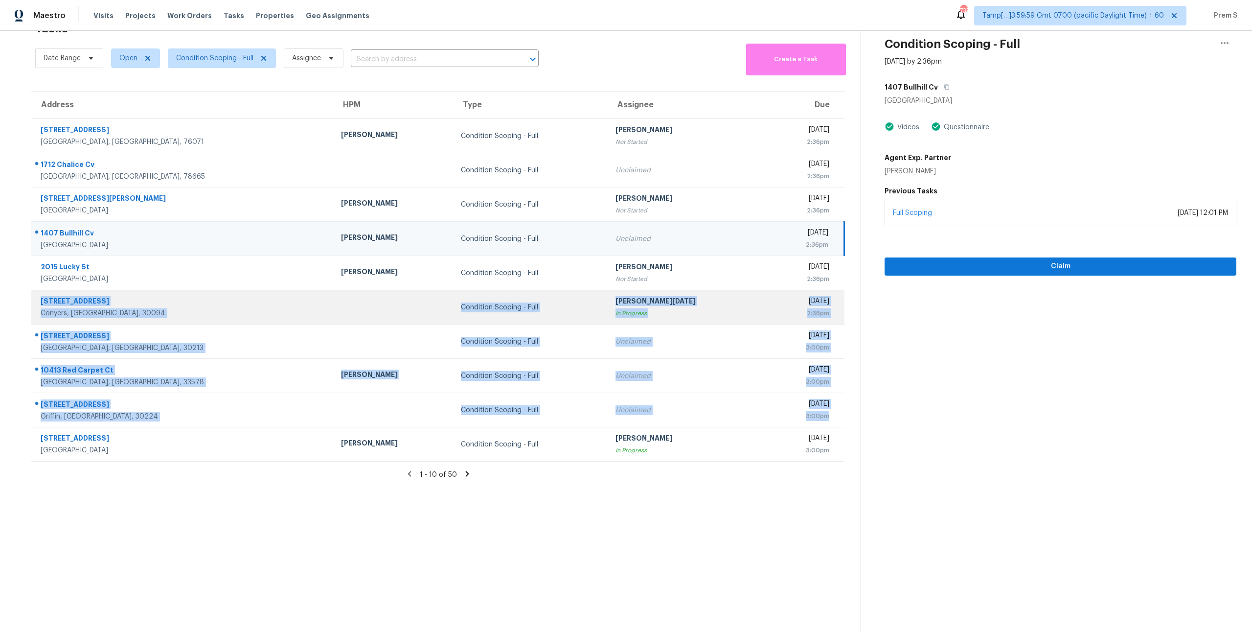
drag, startPoint x: 835, startPoint y: 416, endPoint x: 41, endPoint y: 298, distance: 802.6
click at [41, 298] on tbody "315 County Road 4874 Newark, TX, 76071 Spencer Kleintop Condition Scoping - Ful…" at bounding box center [437, 290] width 813 height 343
copy tbody "441 Hilltop Rd SW Conyers, GA, 30094 Condition Scoping - Full Prabhu Raja In Pr…"
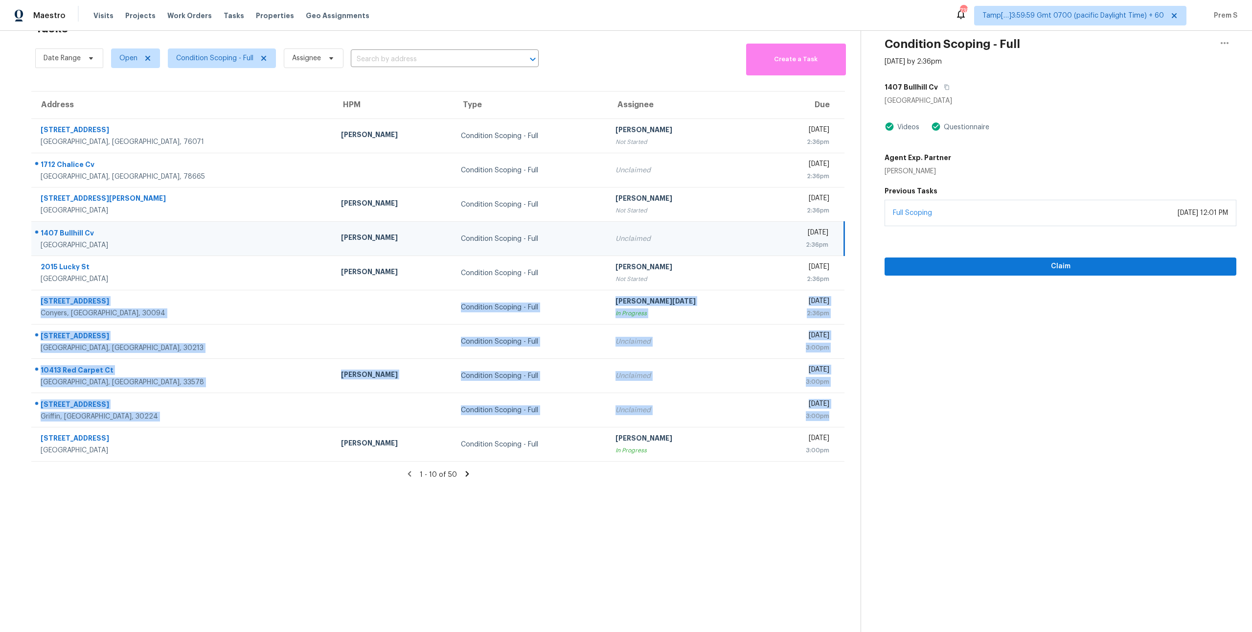
click at [468, 474] on icon at bounding box center [467, 473] width 9 height 9
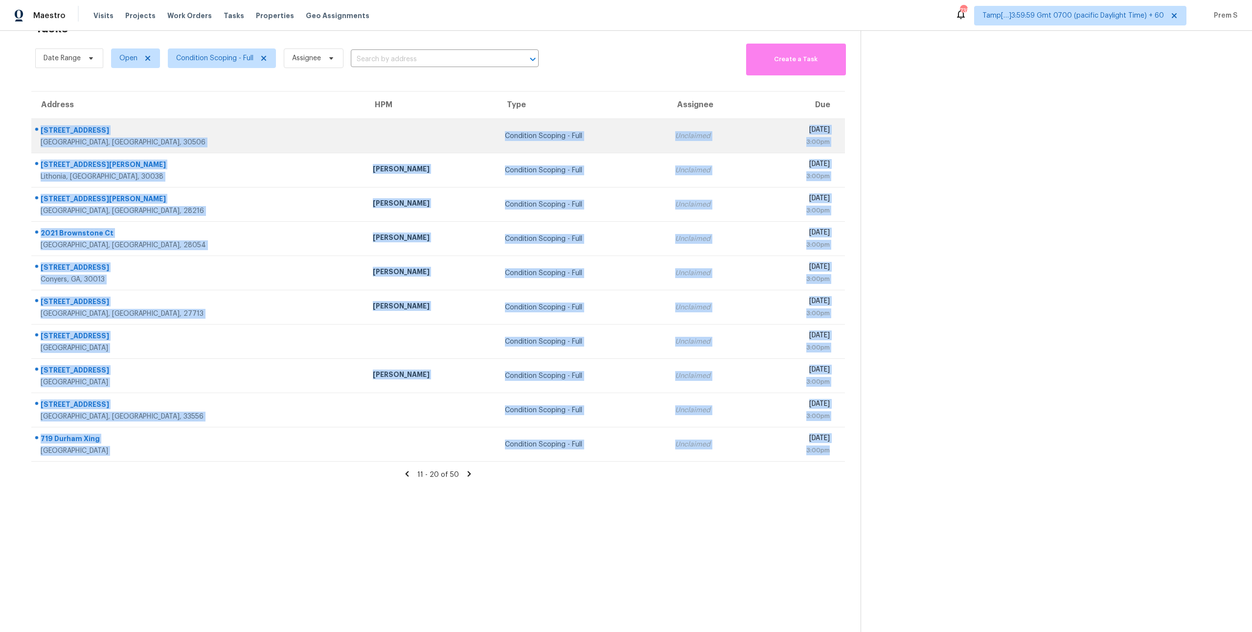
drag, startPoint x: 836, startPoint y: 451, endPoint x: 37, endPoint y: 126, distance: 862.1
click at [37, 126] on tbody "5722 Grant Station Dr Gainesville, GA, 30506 Condition Scoping - Full Unclaimed…" at bounding box center [438, 290] width 814 height 343
copy tbody "5722 Grant Station Dr Gainesville, GA, 30506 Condition Scoping - Full Unclaimed…"
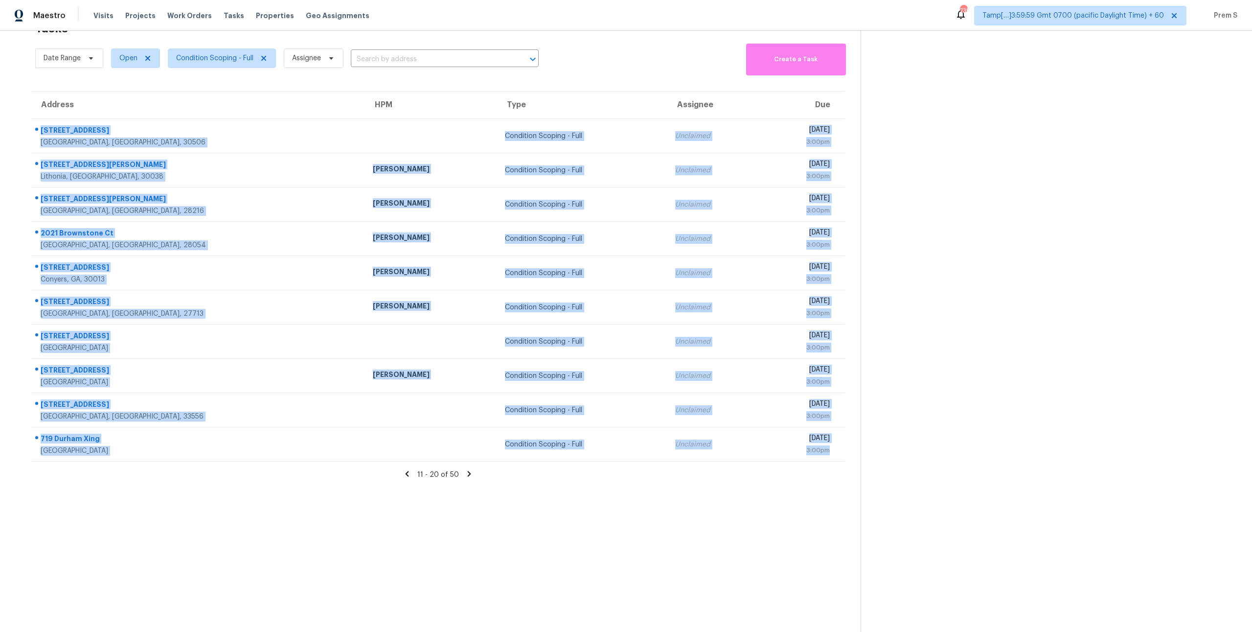
click at [469, 473] on icon at bounding box center [469, 473] width 3 height 5
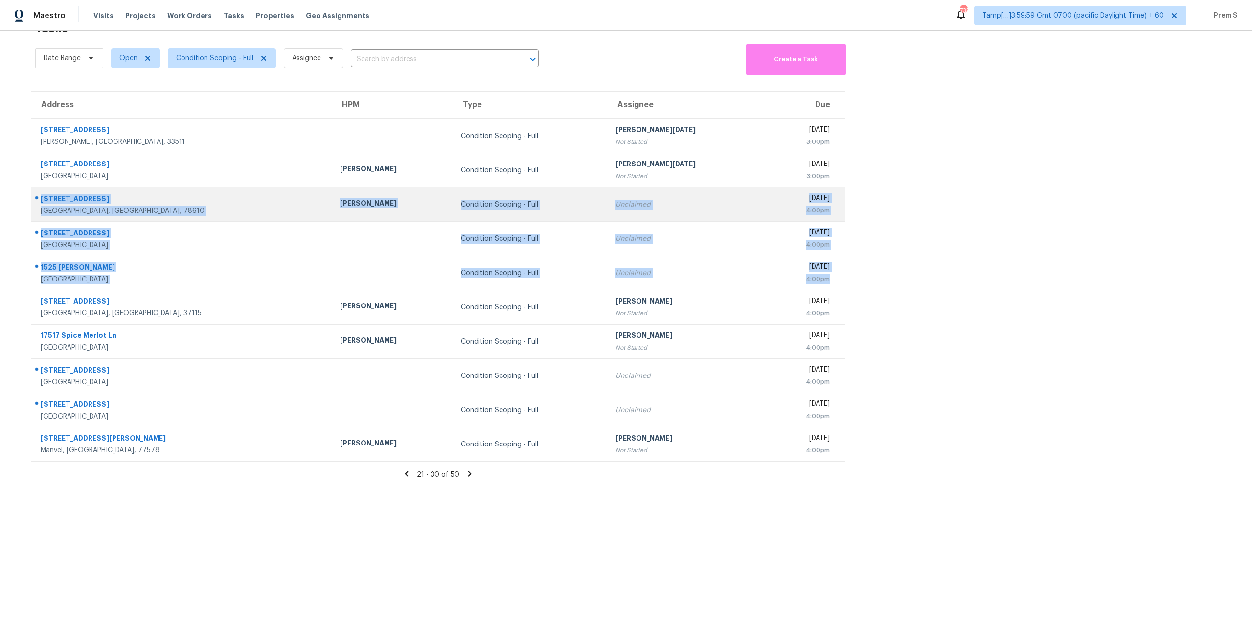
drag, startPoint x: 839, startPoint y: 277, endPoint x: 38, endPoint y: 201, distance: 804.3
click at [38, 201] on tbody "604 Pine Forest Dr Brandon, FL, 33511 Condition Scoping - Full Prabhu Raja Not …" at bounding box center [438, 290] width 814 height 343
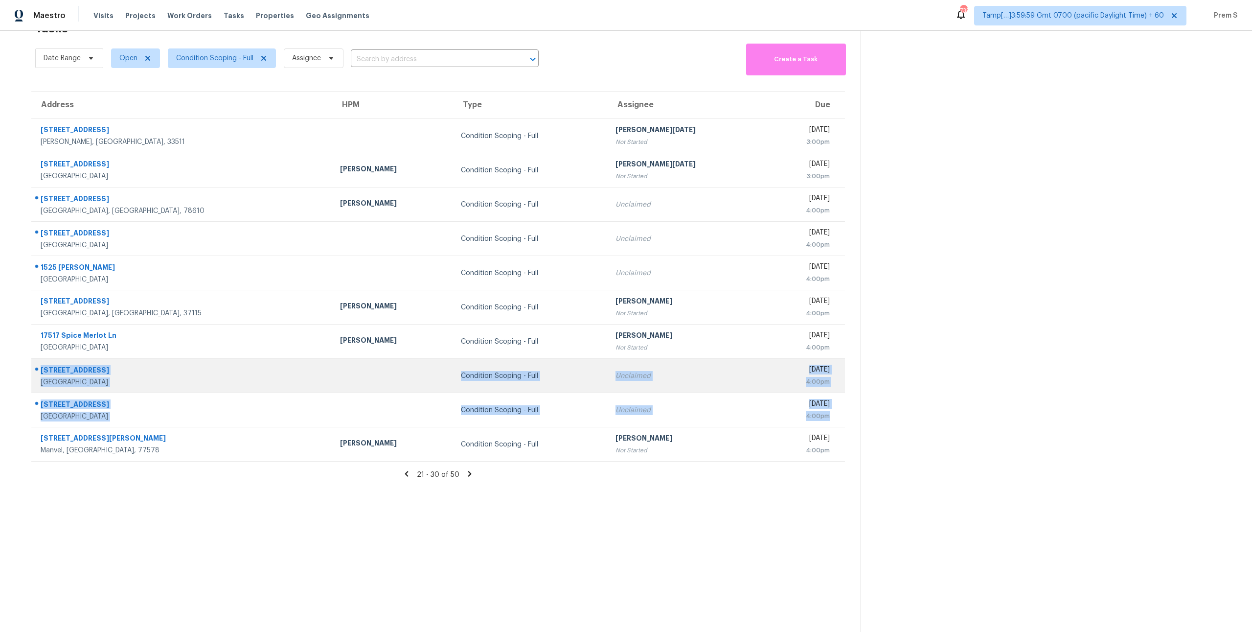
drag, startPoint x: 835, startPoint y: 415, endPoint x: 36, endPoint y: 372, distance: 800.3
click at [36, 372] on tbody "604 Pine Forest Dr Brandon, FL, 33511 Condition Scoping - Full Prabhu Raja Not …" at bounding box center [438, 290] width 814 height 343
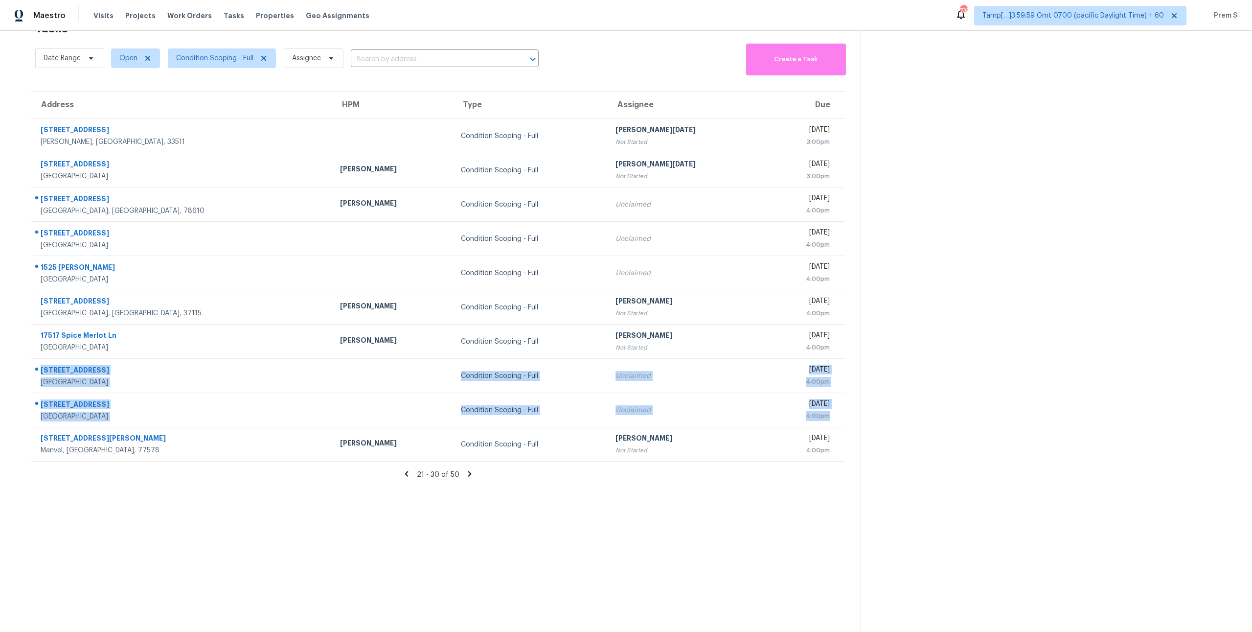
click at [469, 475] on icon at bounding box center [469, 473] width 3 height 5
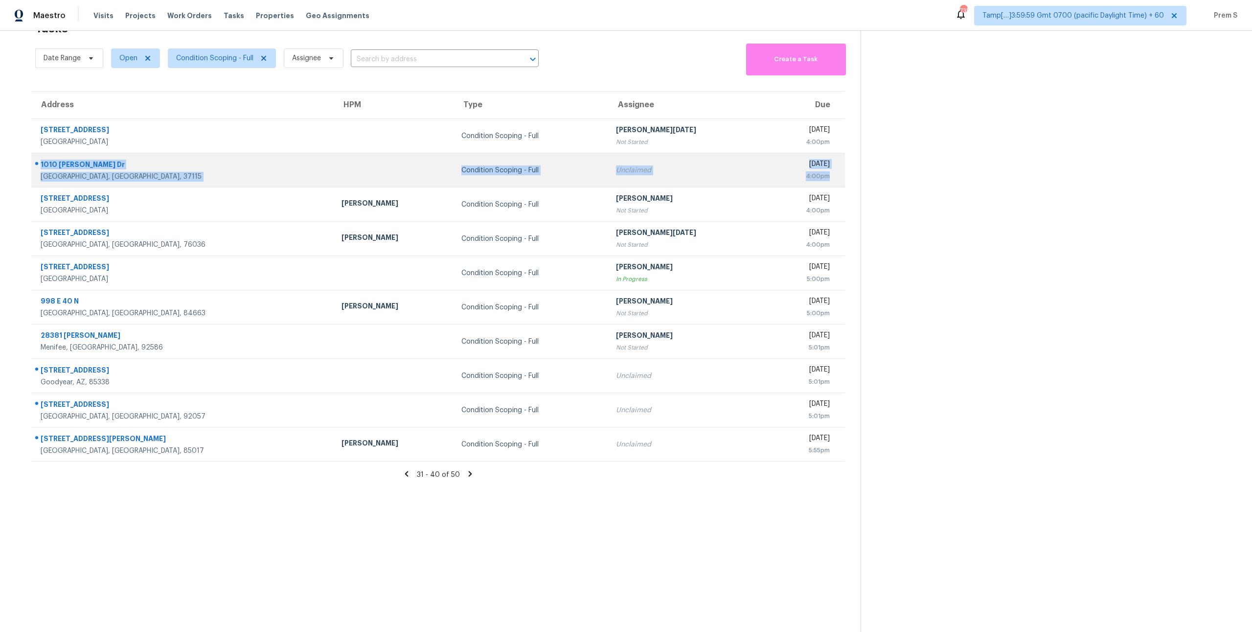
drag, startPoint x: 838, startPoint y: 178, endPoint x: 41, endPoint y: 164, distance: 797.3
click at [41, 164] on tr "1010 Chadwell Dr Madison, TN, 37115 Condition Scoping - Full Unclaimed Thu, Oct…" at bounding box center [438, 170] width 814 height 34
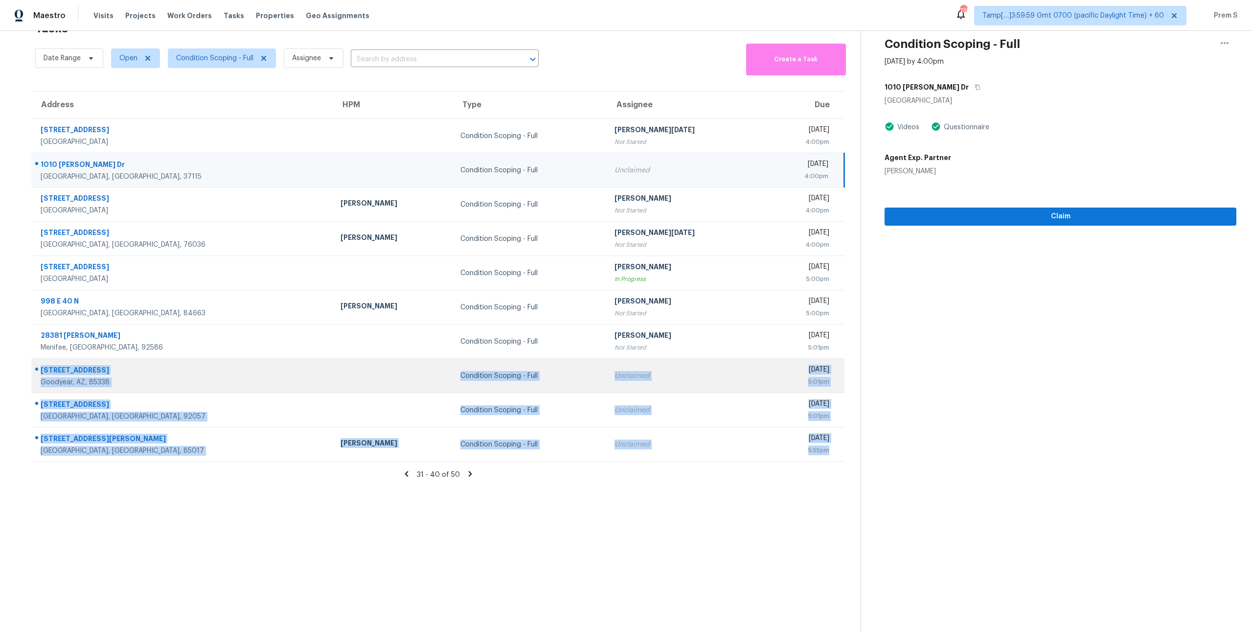
drag, startPoint x: 831, startPoint y: 450, endPoint x: 36, endPoint y: 374, distance: 798.9
click at [36, 374] on tbody "13519 Pyramid Dr Dallas, TX, 75234 Condition Scoping - Full Prabhu Raja Not Sta…" at bounding box center [437, 290] width 813 height 343
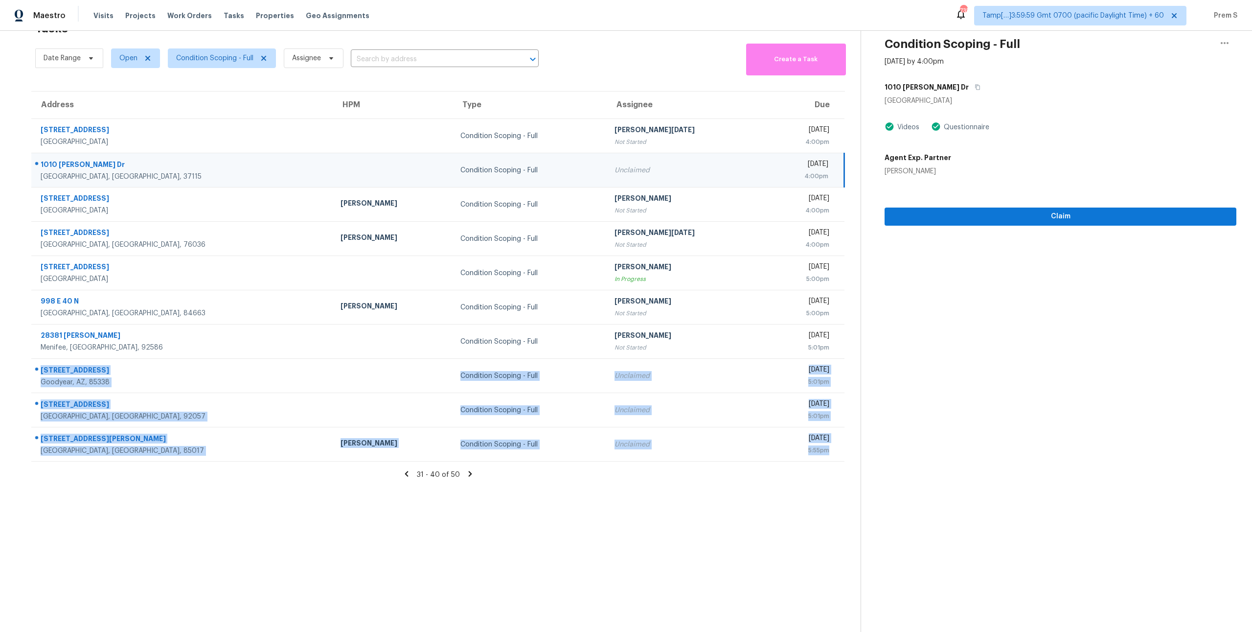
click at [470, 473] on icon at bounding box center [469, 473] width 3 height 5
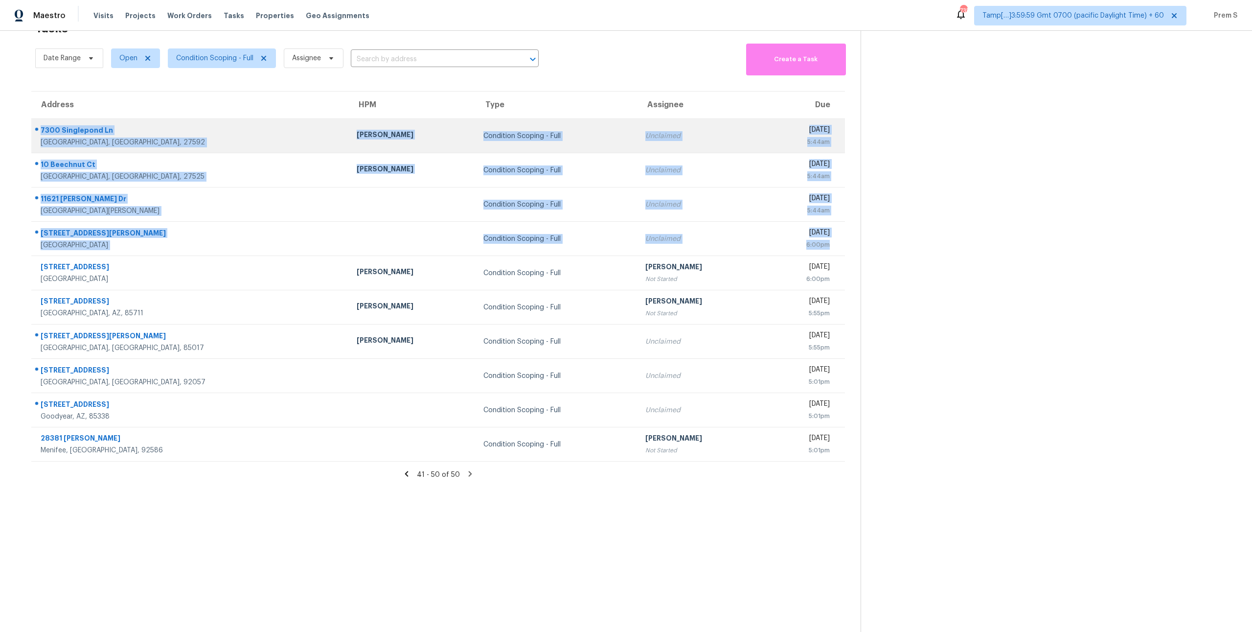
drag, startPoint x: 837, startPoint y: 245, endPoint x: 41, endPoint y: 131, distance: 804.4
click at [41, 131] on tbody "7300 Singlepond Ln Willow Spring, NC, 27592 Wayne Putnam Condition Scoping - Fu…" at bounding box center [438, 290] width 814 height 343
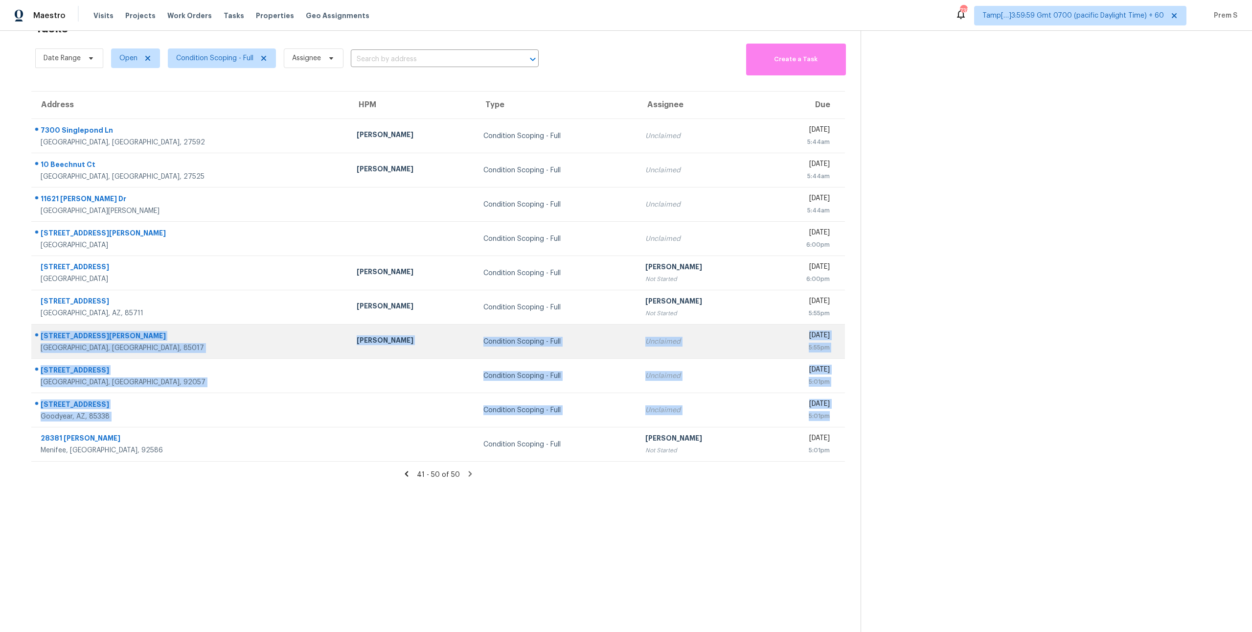
drag, startPoint x: 831, startPoint y: 415, endPoint x: 38, endPoint y: 334, distance: 797.4
click at [38, 334] on tbody "7300 Singlepond Ln Willow Spring, NC, 27592 Wayne Putnam Condition Scoping - Fu…" at bounding box center [438, 290] width 814 height 343
